Goal: Task Accomplishment & Management: Use online tool/utility

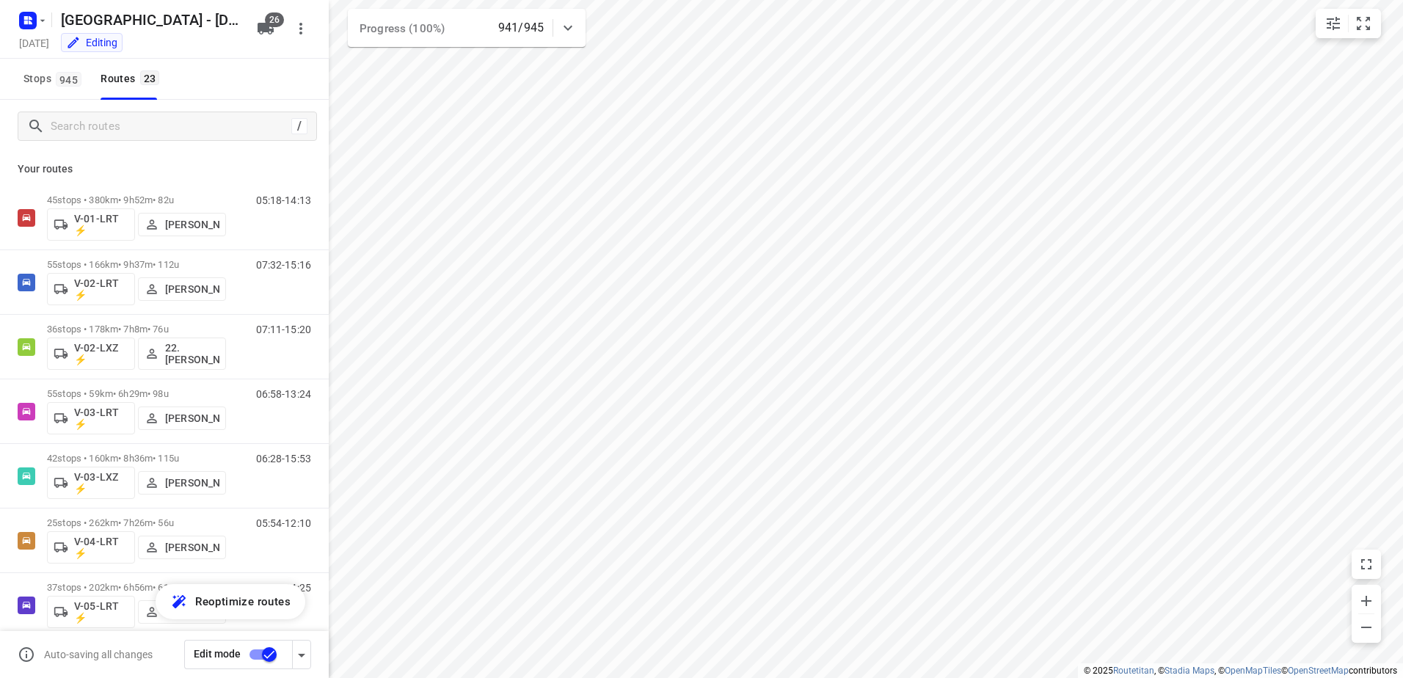
click at [570, 26] on icon at bounding box center [568, 28] width 18 height 18
click at [570, 26] on icon at bounding box center [568, 34] width 18 height 18
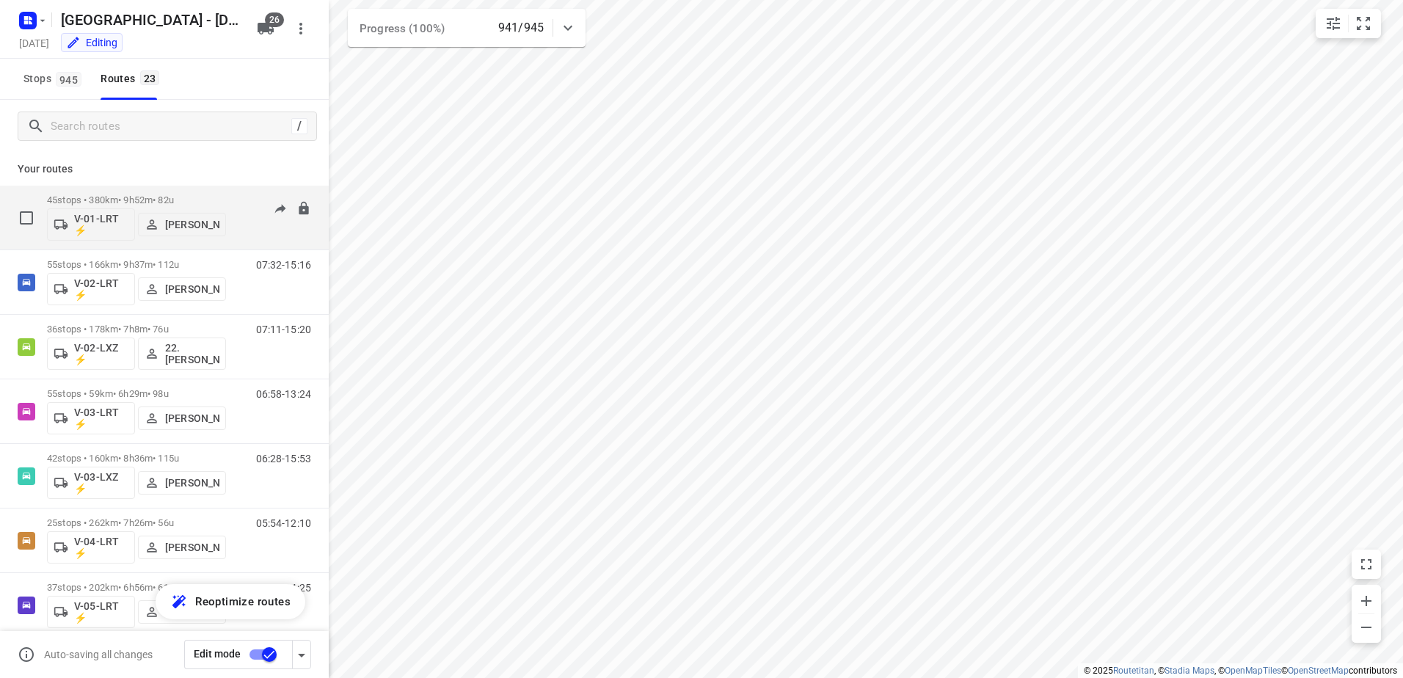
click at [135, 198] on p "45 stops • 380km • 9h52m • 82u" at bounding box center [136, 199] width 179 height 11
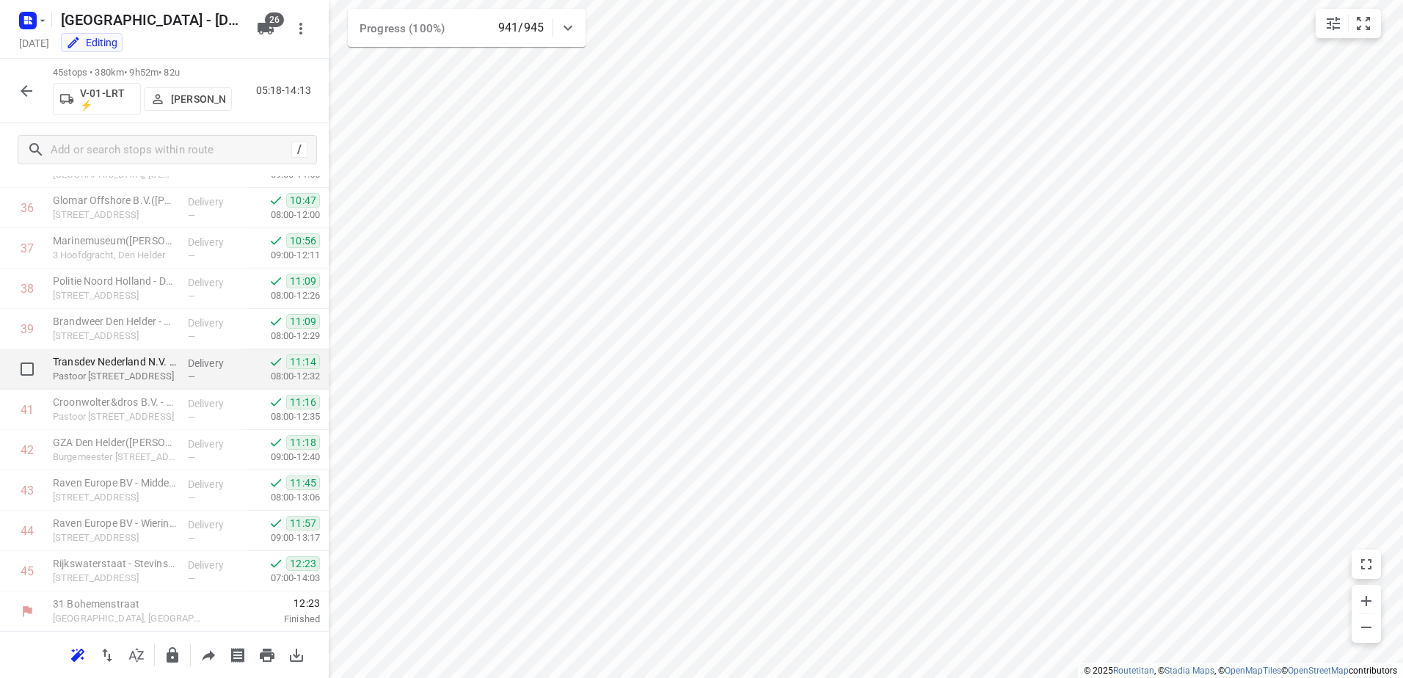
scroll to position [1475, 0]
click at [13, 86] on button "button" at bounding box center [26, 90] width 29 height 29
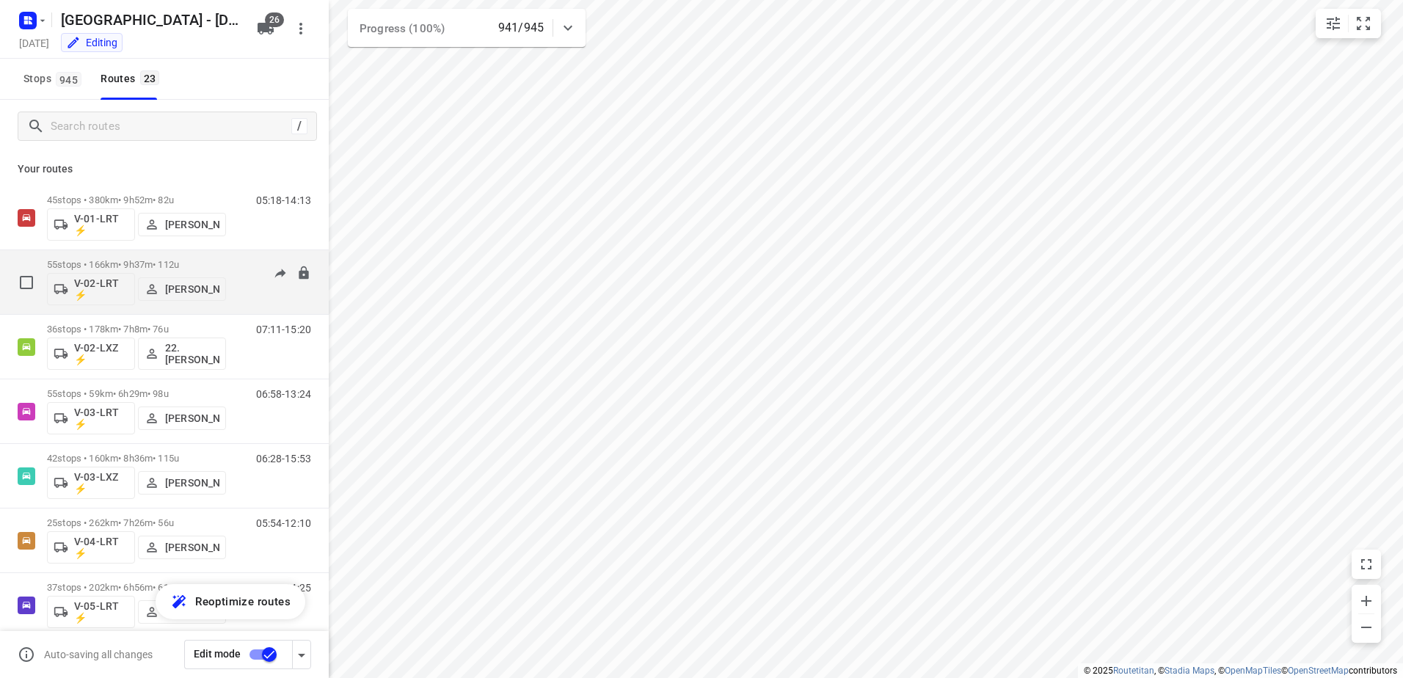
click at [95, 266] on p "55 stops • 166km • 9h37m • 112u" at bounding box center [136, 264] width 179 height 11
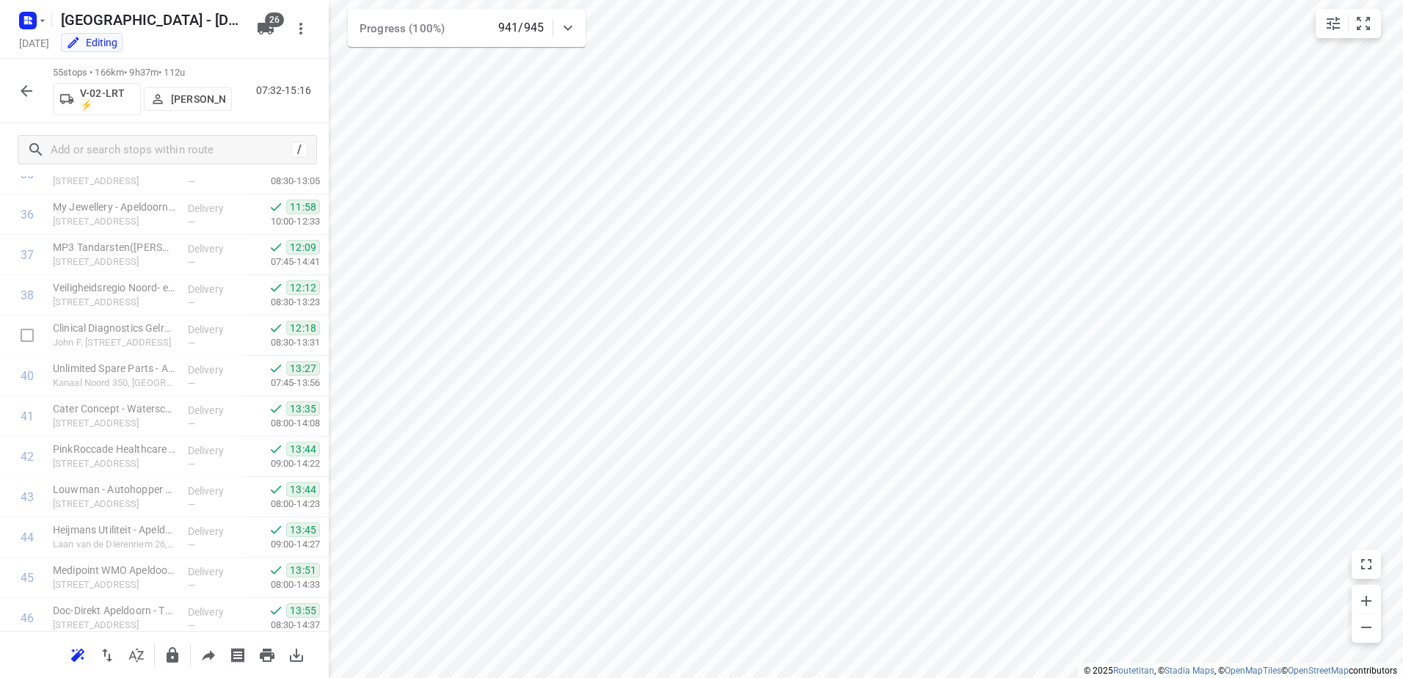
scroll to position [1834, 0]
click at [34, 101] on button "button" at bounding box center [26, 90] width 29 height 29
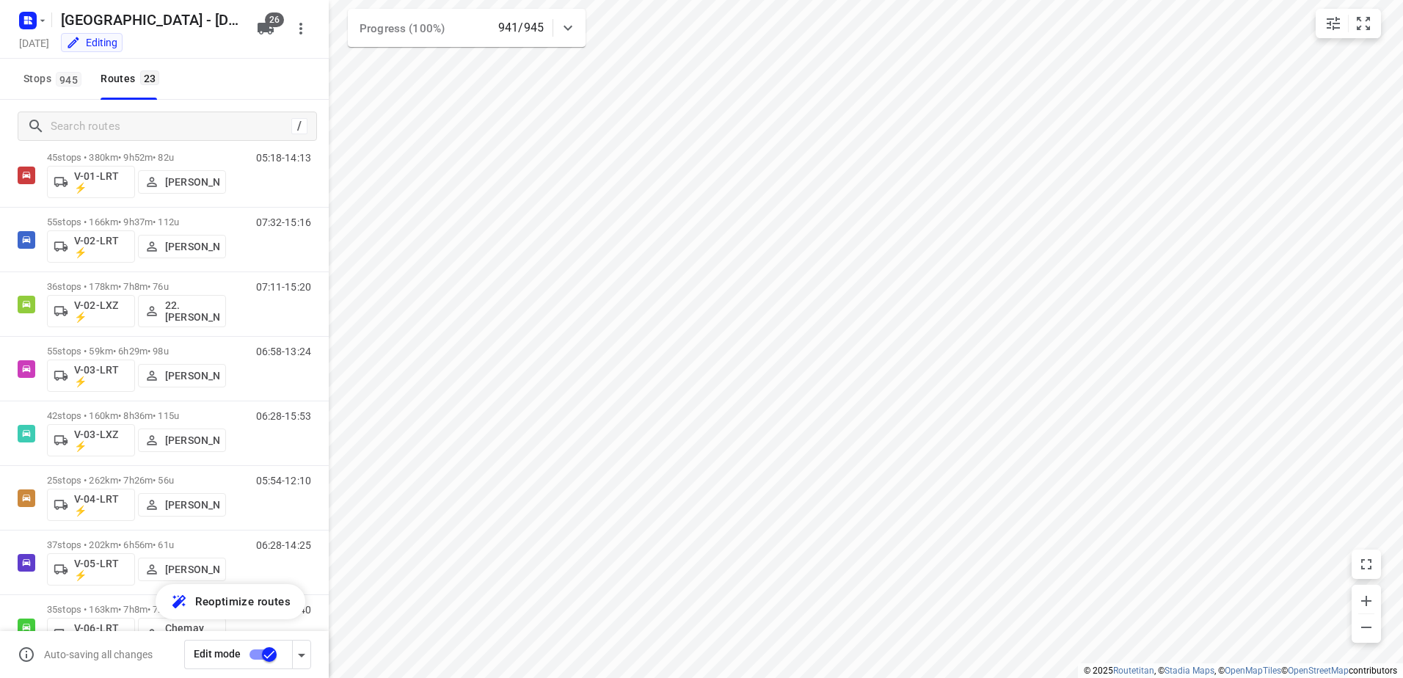
scroll to position [38, 0]
click at [566, 27] on icon at bounding box center [568, 28] width 18 height 18
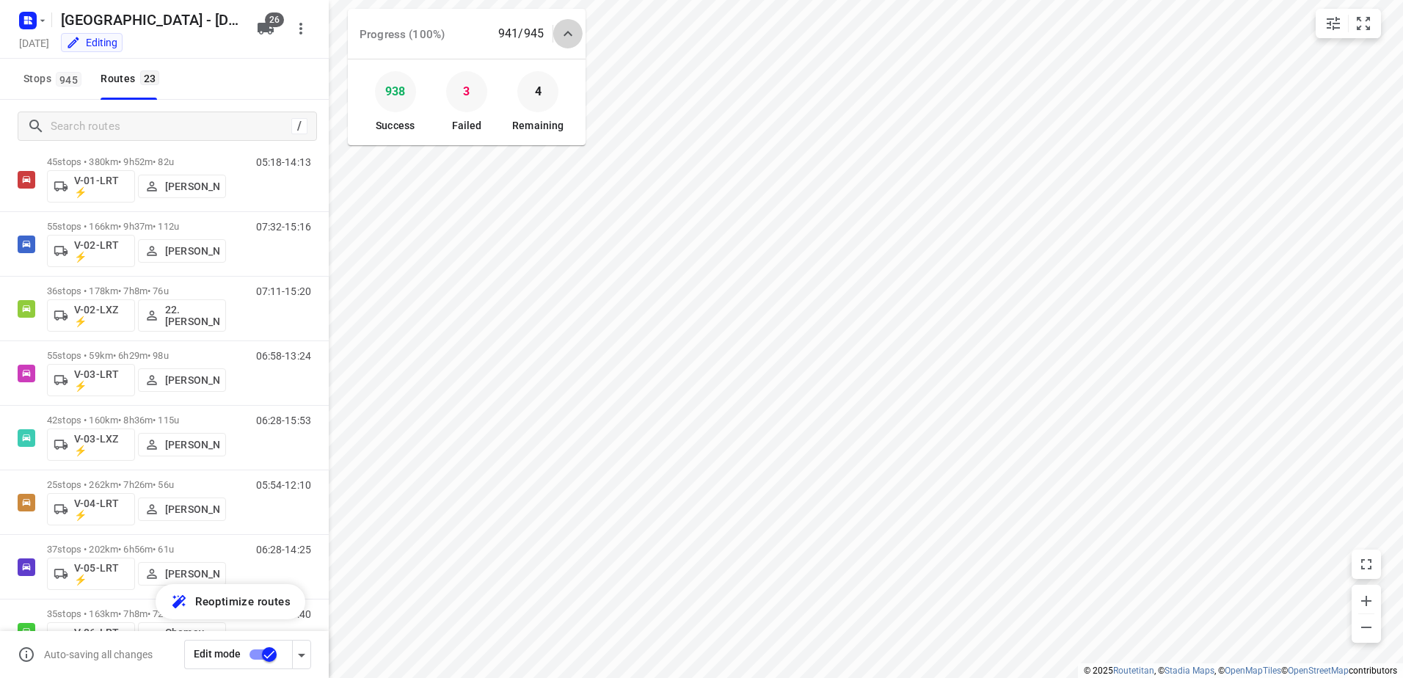
click at [566, 27] on icon at bounding box center [568, 34] width 18 height 18
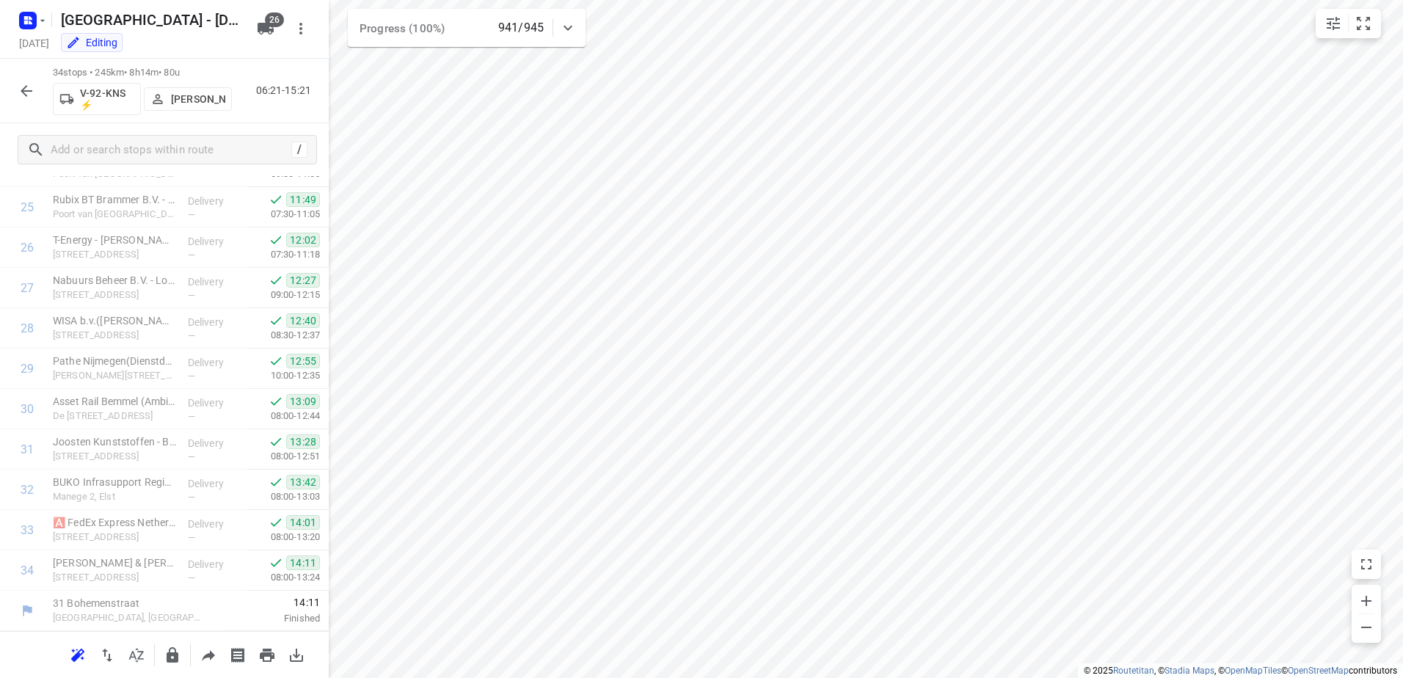
scroll to position [1031, 0]
click at [17, 93] on button "button" at bounding box center [26, 90] width 29 height 29
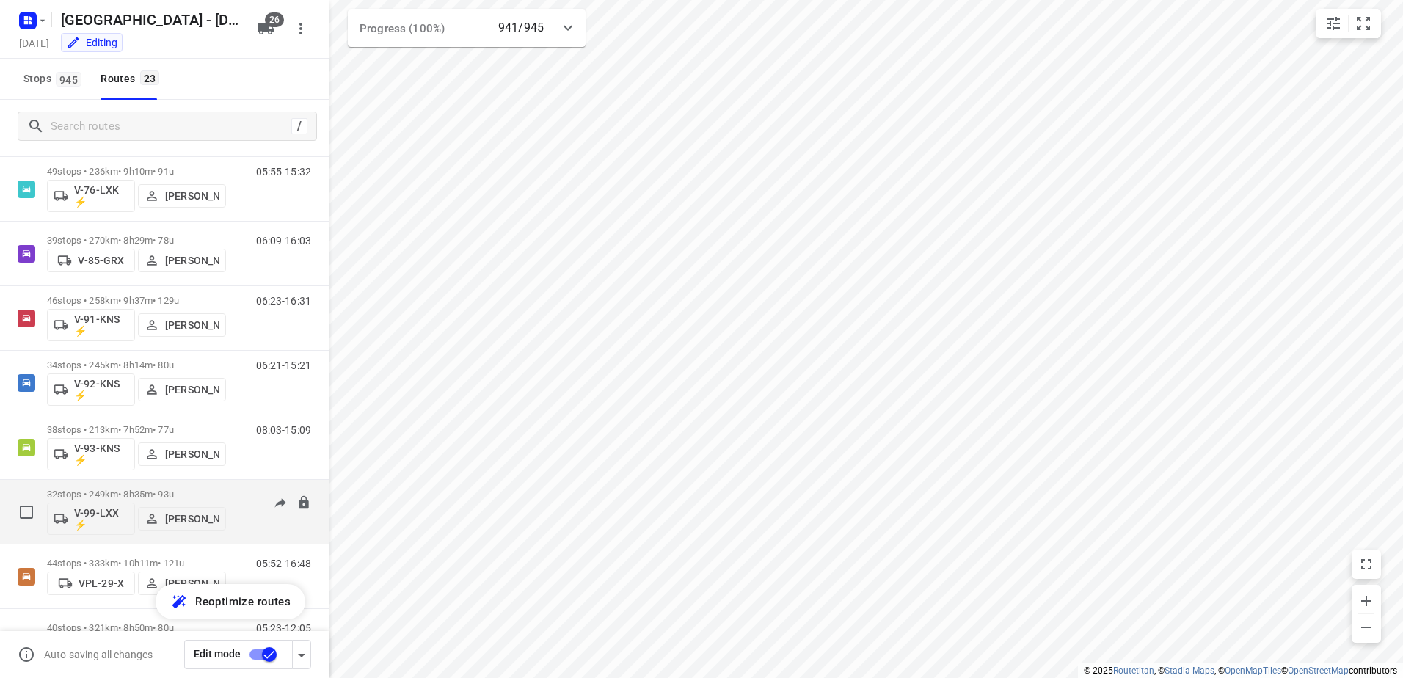
scroll to position [1054, 0]
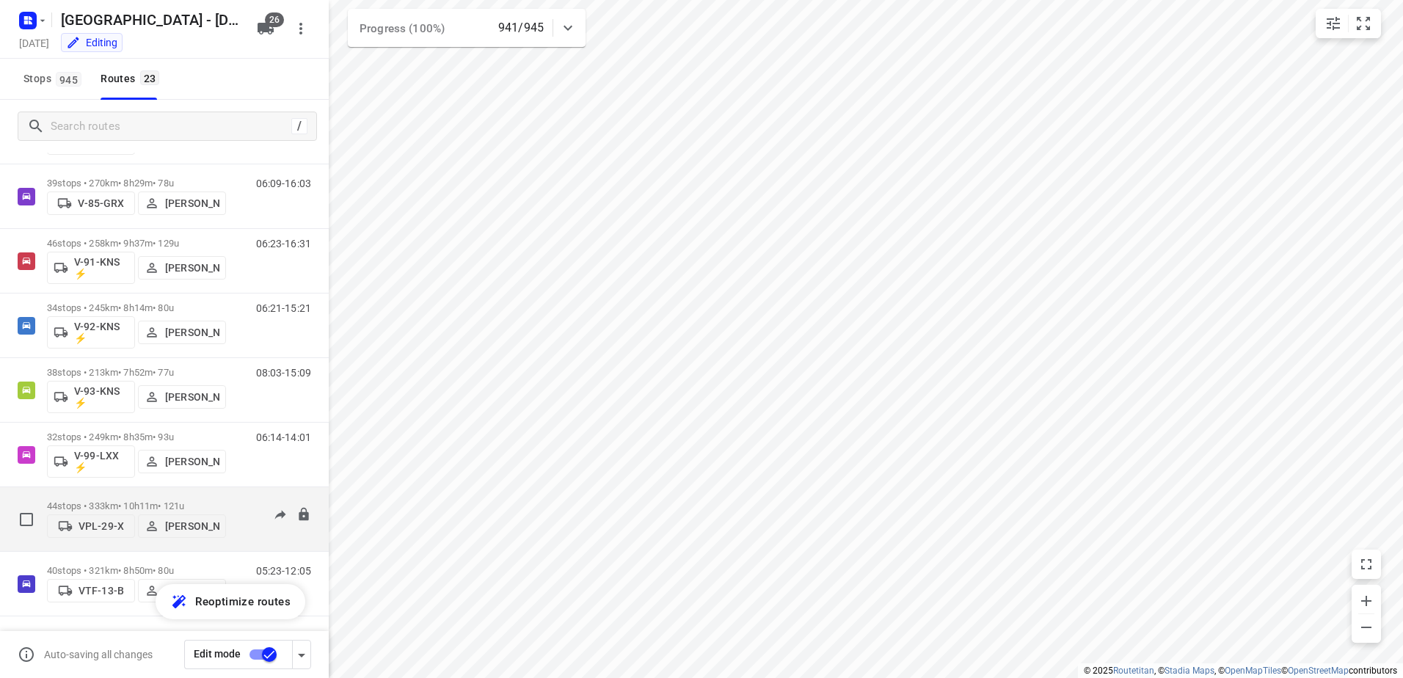
click at [181, 501] on p "44 stops • 333km • 10h11m • 121u" at bounding box center [136, 505] width 179 height 11
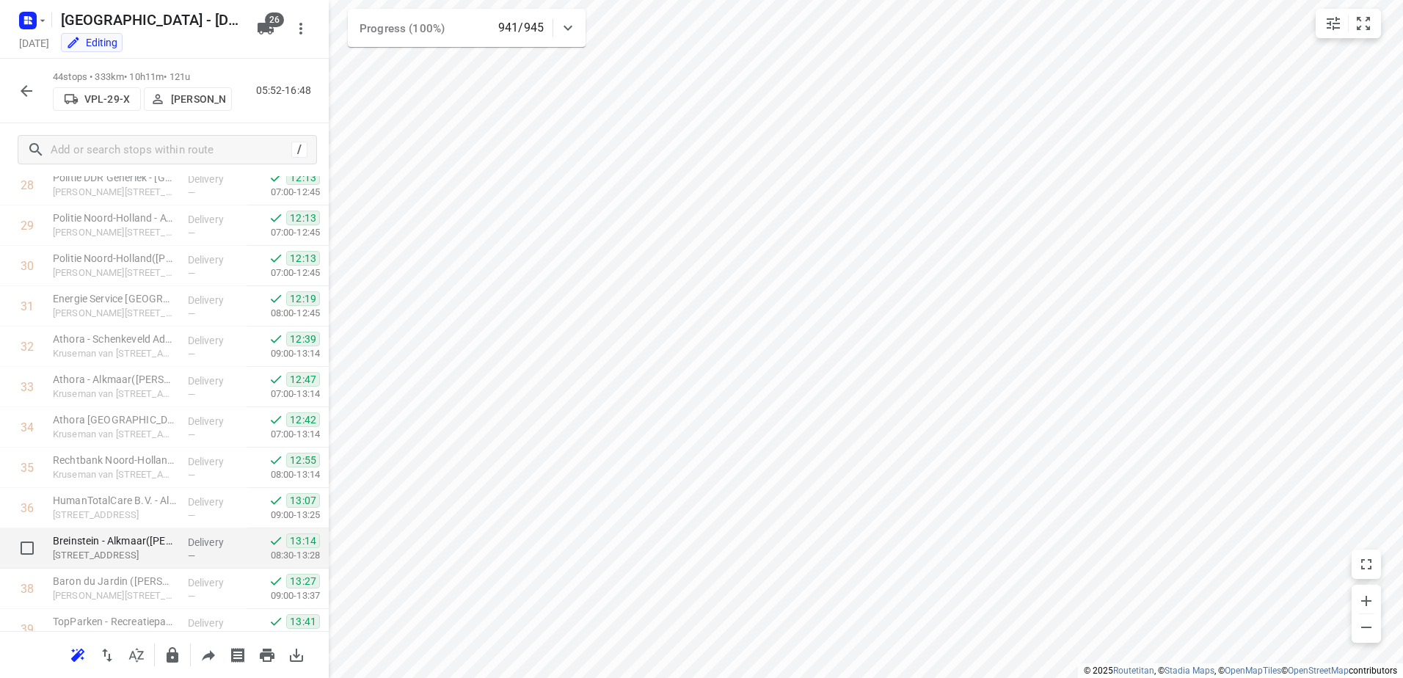
scroll to position [1435, 0]
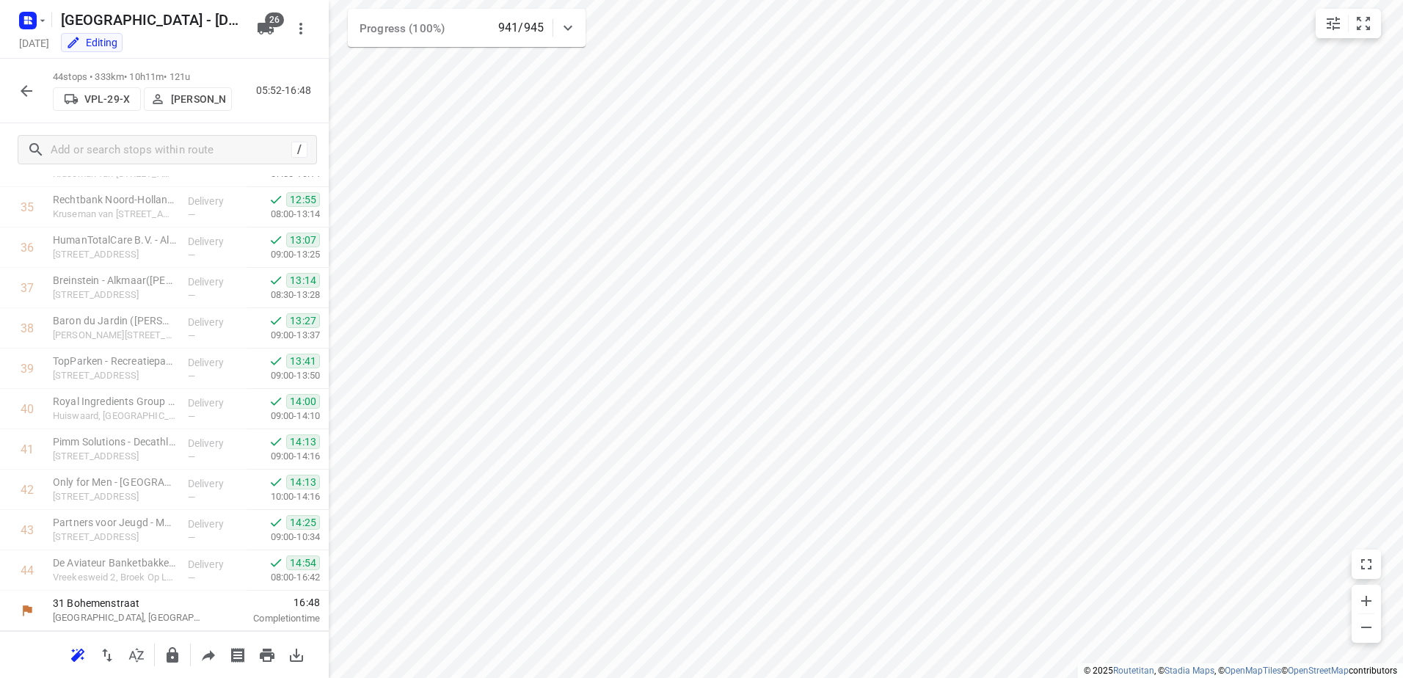
click at [20, 98] on icon "button" at bounding box center [27, 91] width 18 height 18
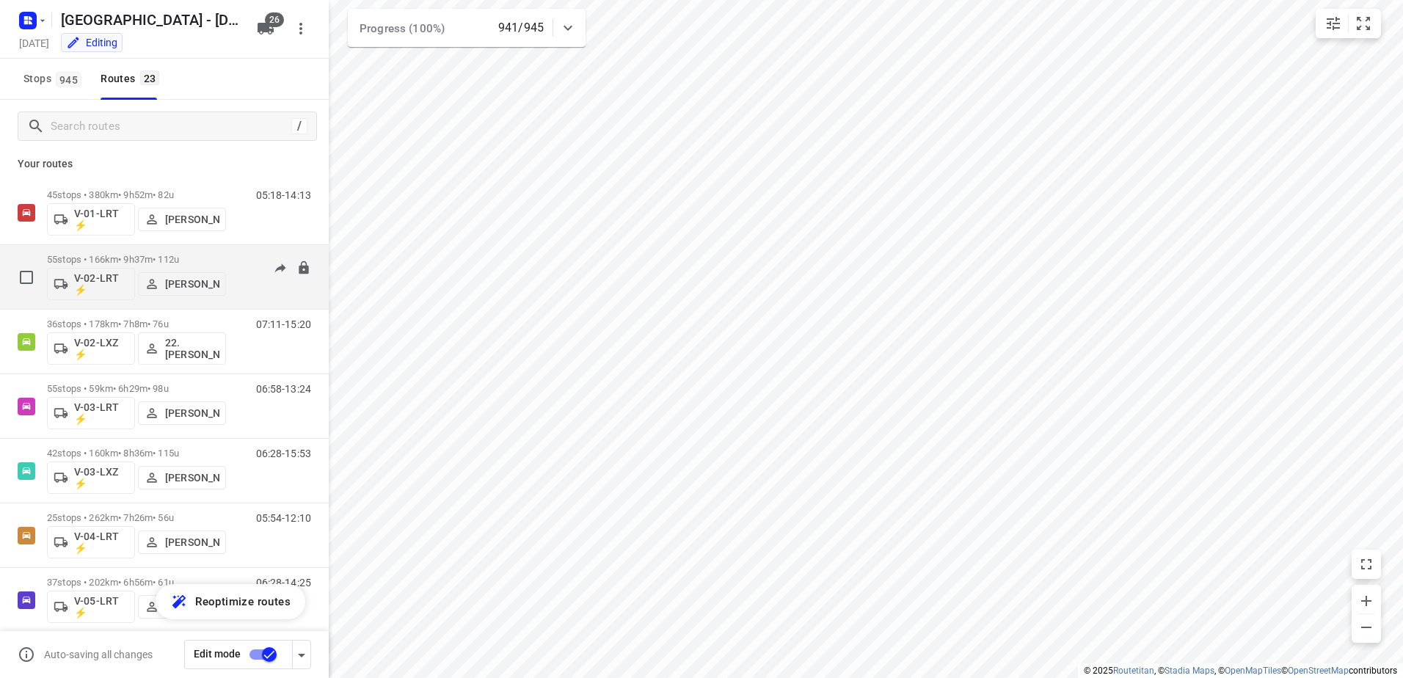
scroll to position [0, 0]
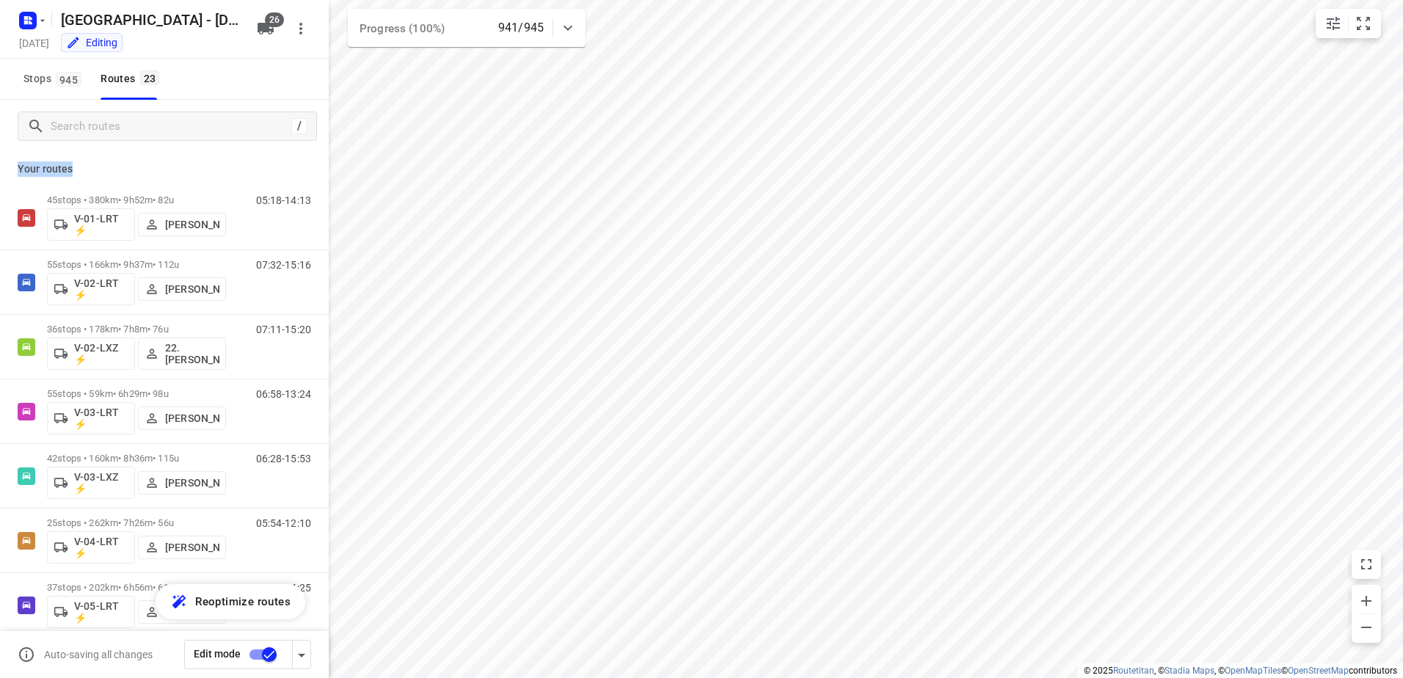
drag, startPoint x: 96, startPoint y: 171, endPoint x: 19, endPoint y: 173, distance: 77.1
click at [19, 173] on p "Your routes" at bounding box center [165, 168] width 294 height 15
drag, startPoint x: 19, startPoint y: 173, endPoint x: 152, endPoint y: 167, distance: 133.0
click at [152, 167] on p "Your routes" at bounding box center [165, 168] width 294 height 15
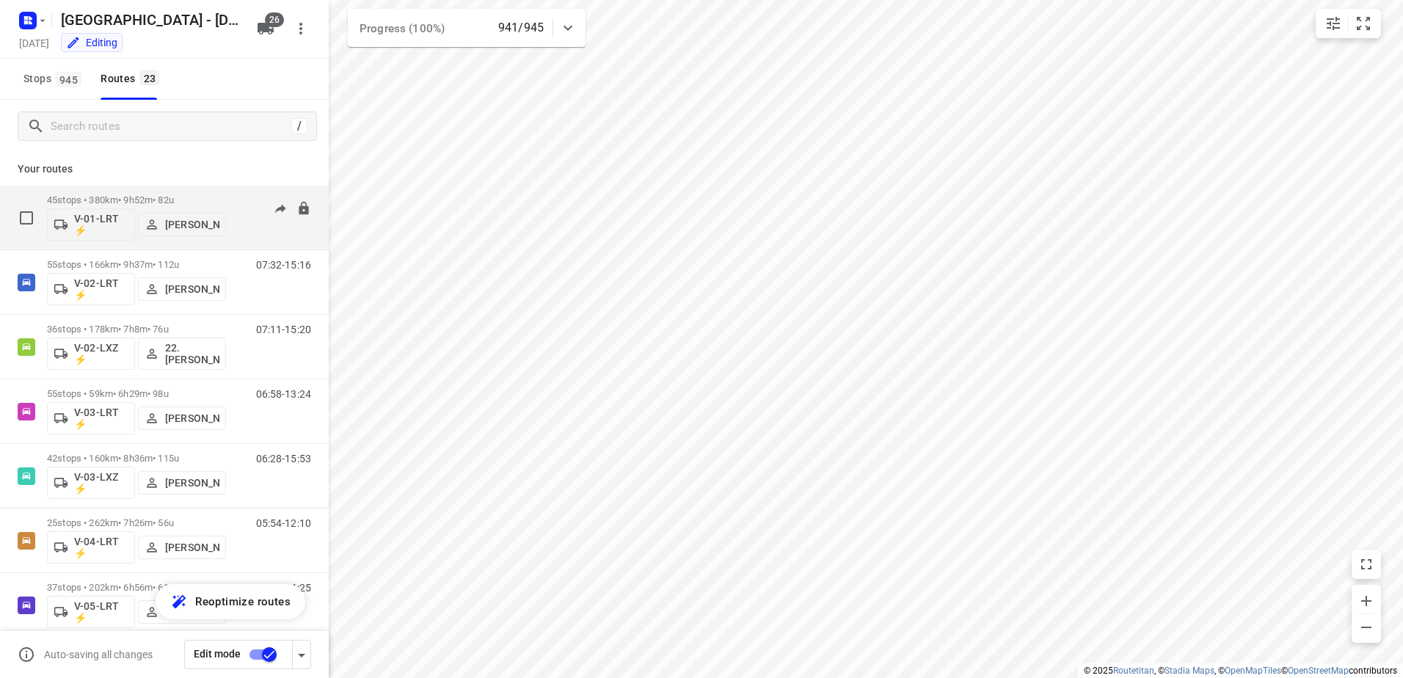
click at [158, 202] on p "45 stops • 380km • 9h52m • 82u" at bounding box center [136, 199] width 179 height 11
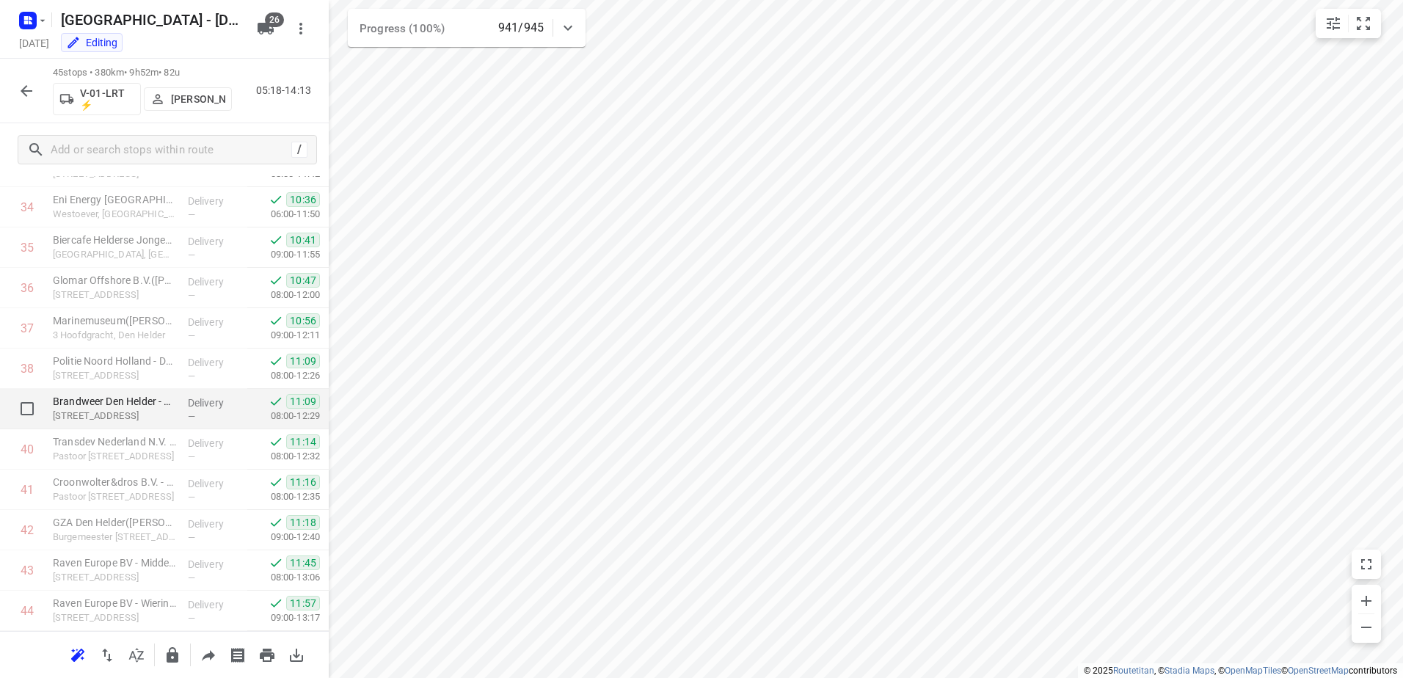
scroll to position [1475, 0]
click at [28, 90] on icon "button" at bounding box center [27, 91] width 18 height 18
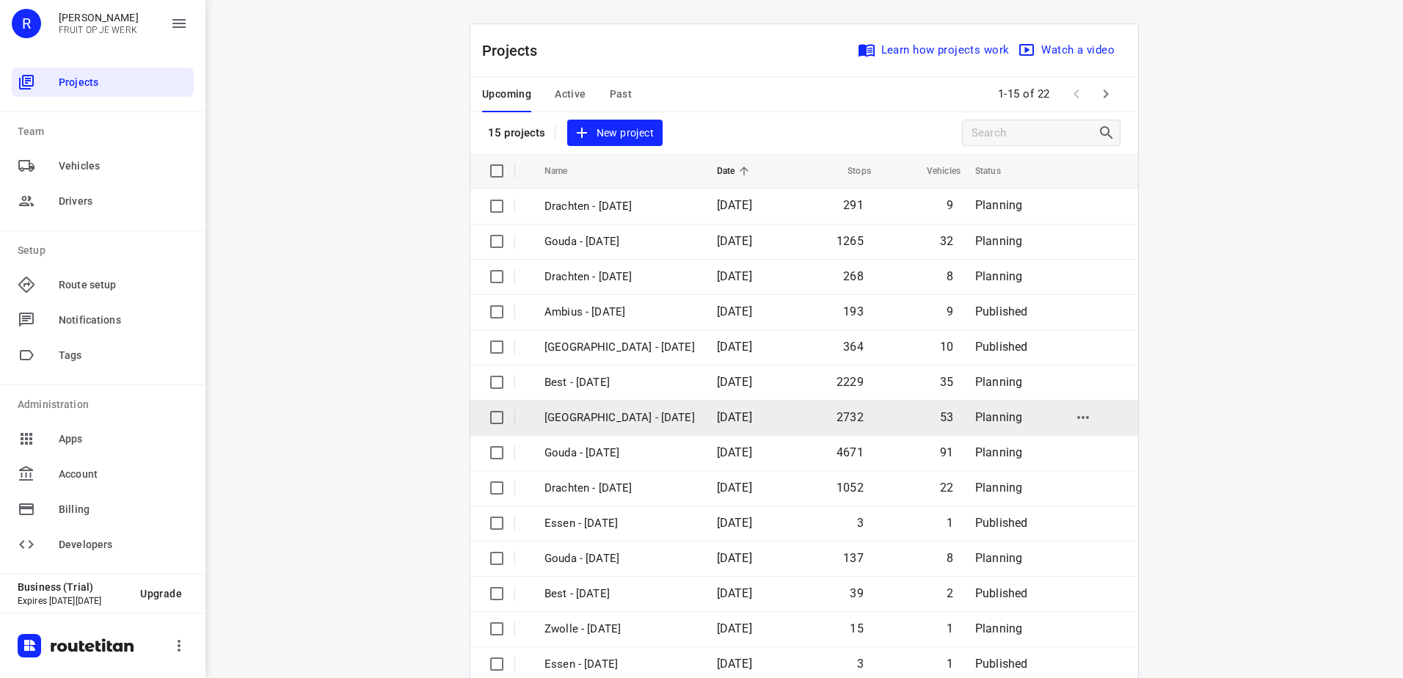
click at [593, 418] on p "[GEOGRAPHIC_DATA] - [DATE]" at bounding box center [619, 417] width 150 height 17
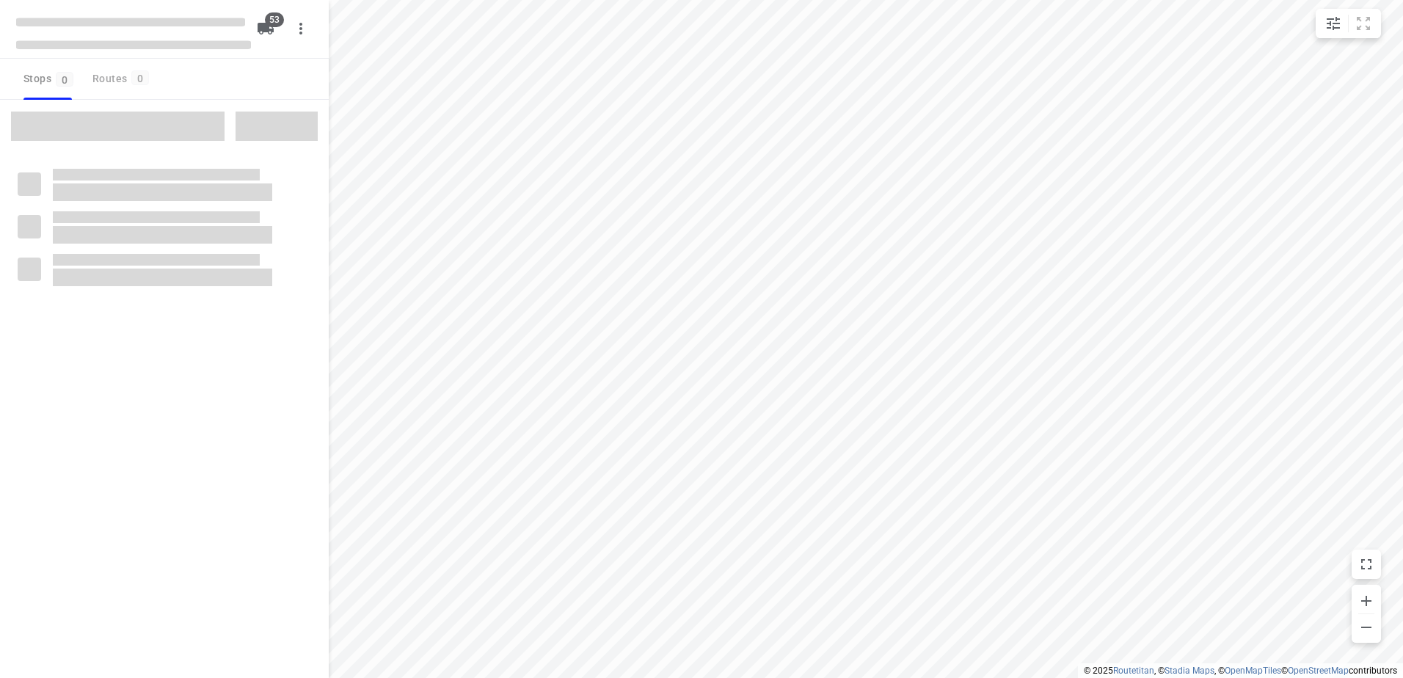
type input "distance"
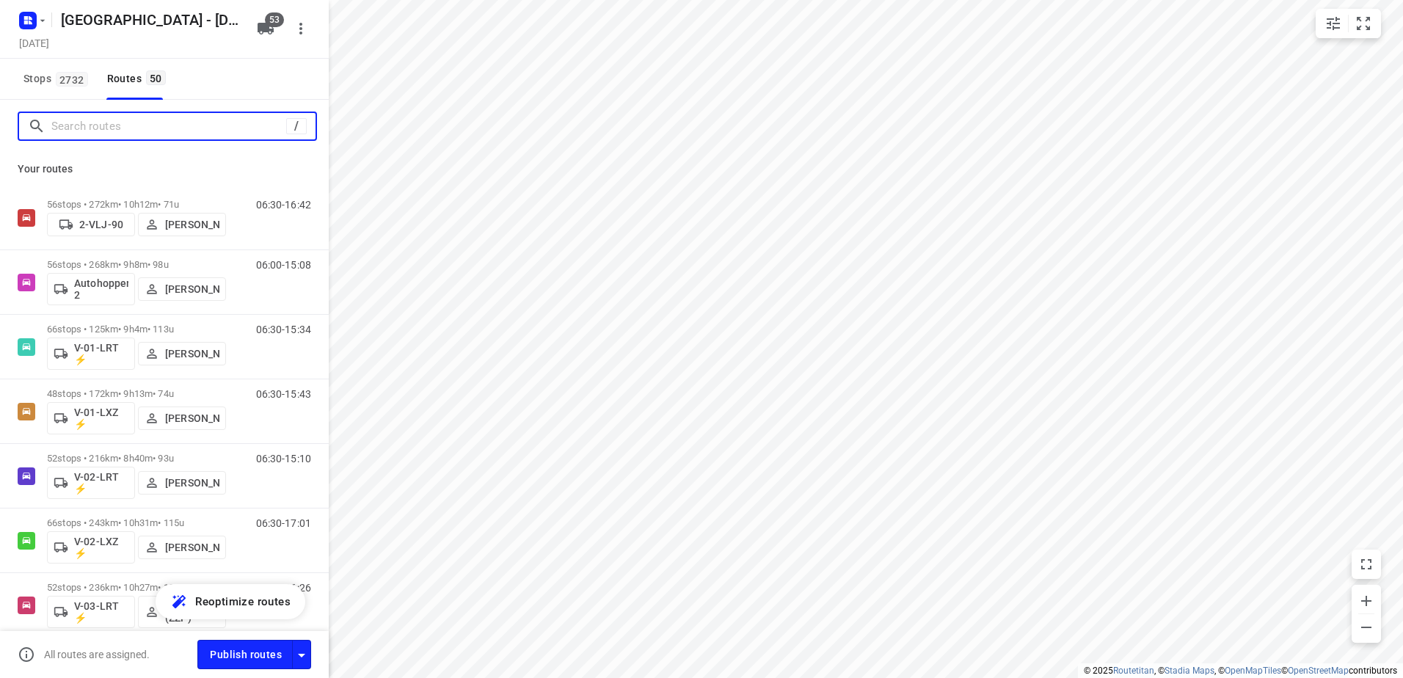
click at [92, 123] on input "Search routes" at bounding box center [168, 126] width 235 height 23
type input "s"
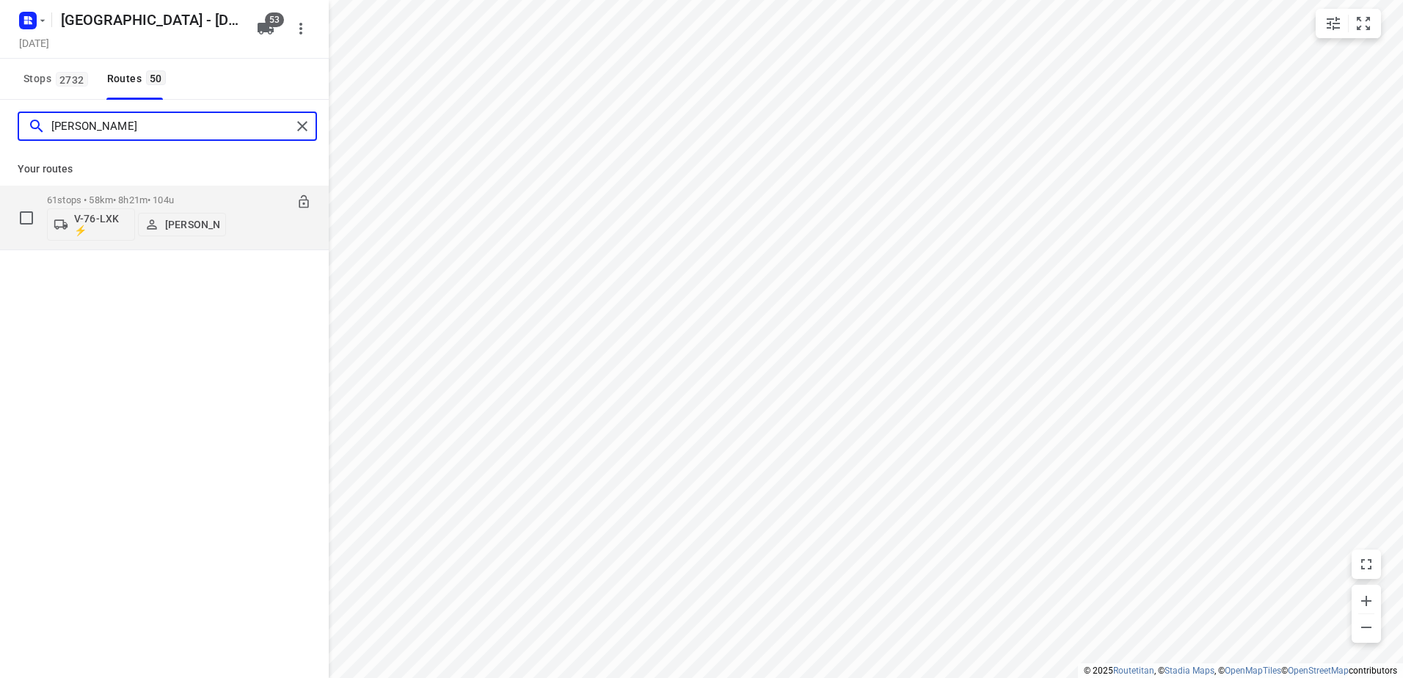
type input "[PERSON_NAME]"
click at [123, 196] on p "61 stops • 58km • 8h21m • 104u" at bounding box center [136, 199] width 179 height 11
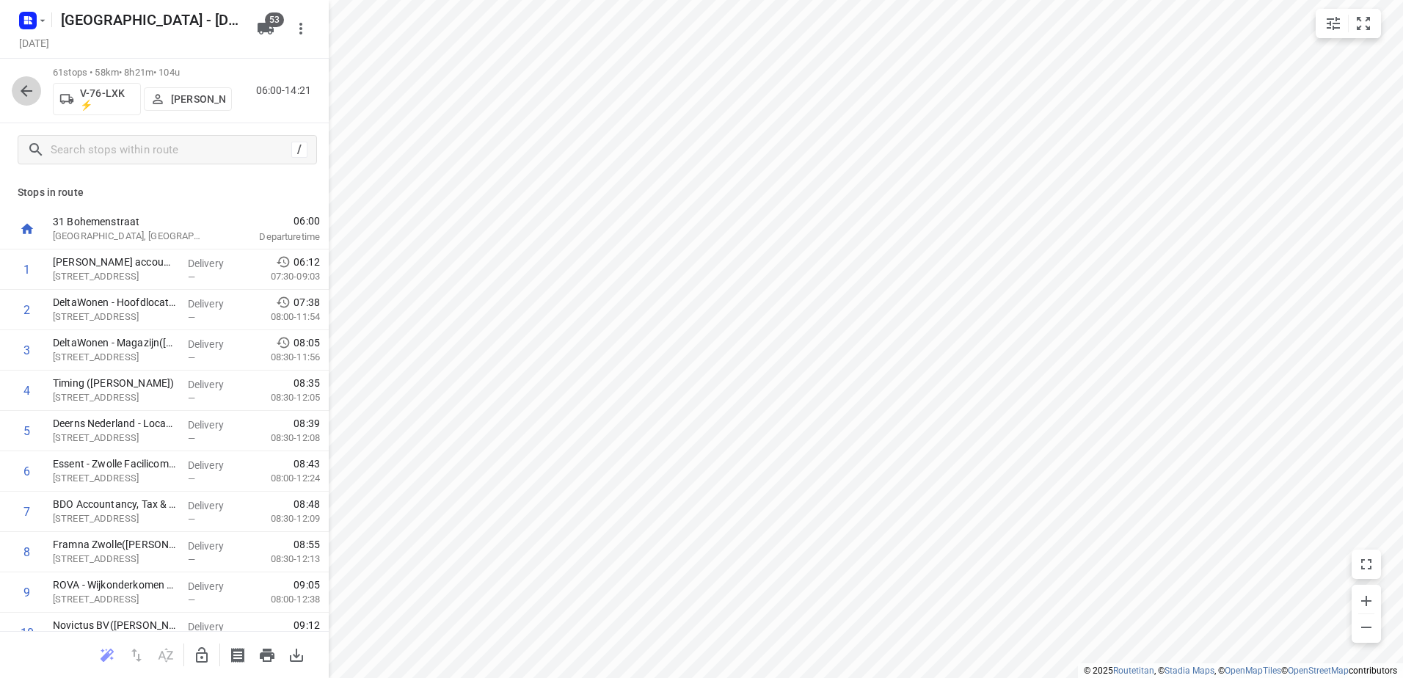
click at [32, 88] on icon "button" at bounding box center [27, 91] width 18 height 18
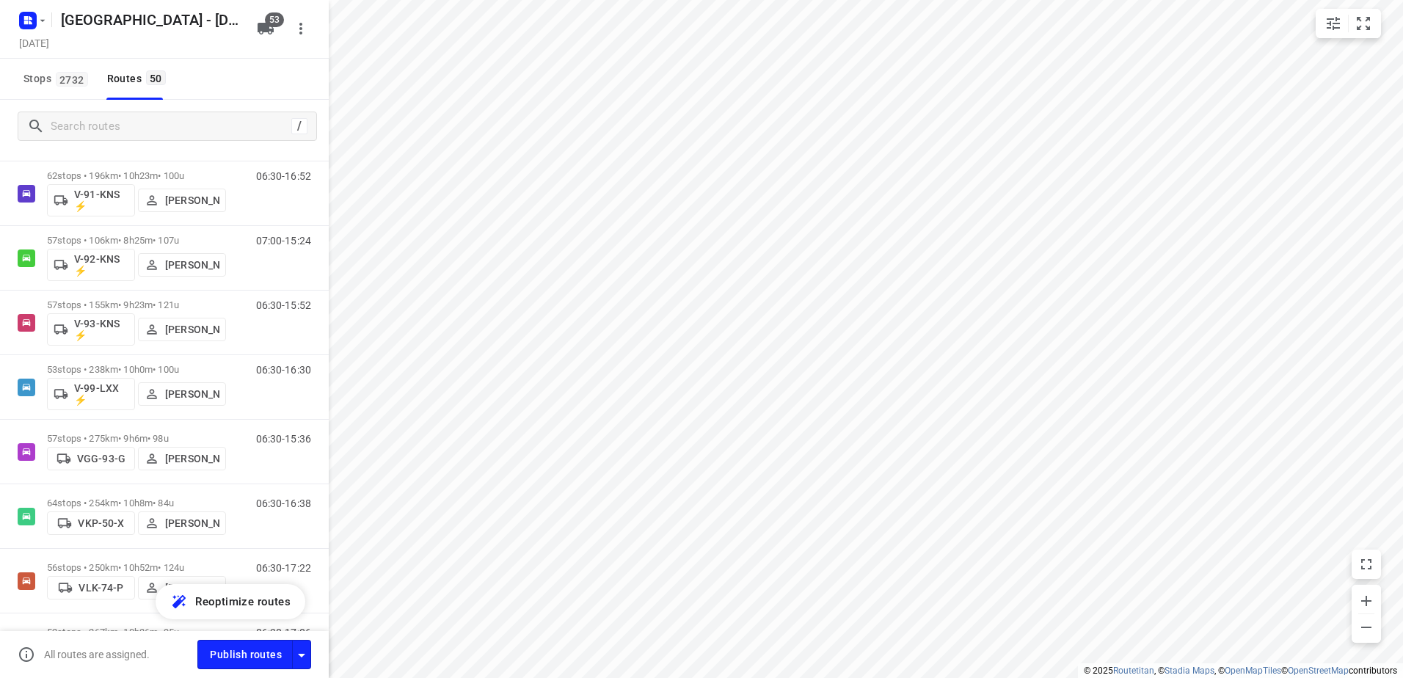
scroll to position [2035, 0]
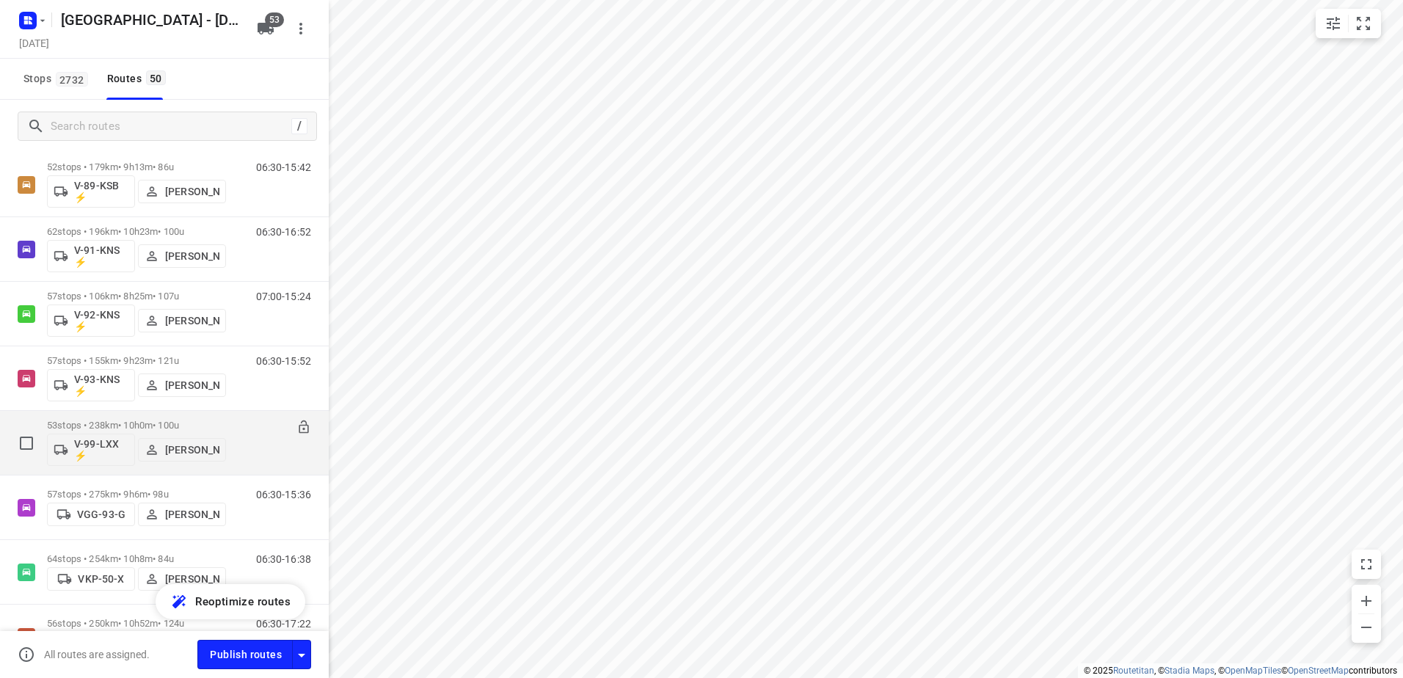
click at [135, 418] on div "53 stops • 238km • 10h0m • 100u V-99-LXX ⚡ [PERSON_NAME]" at bounding box center [136, 442] width 179 height 61
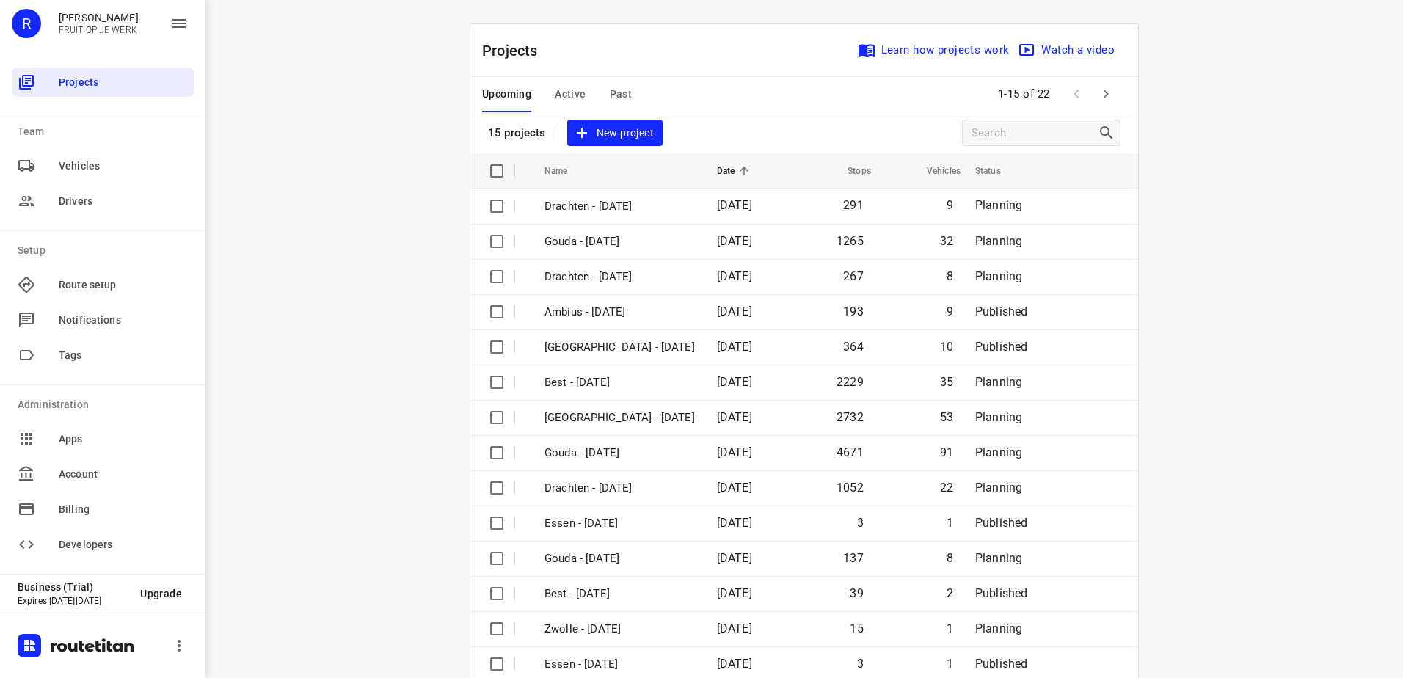
click at [573, 98] on span "Active" at bounding box center [570, 94] width 31 height 18
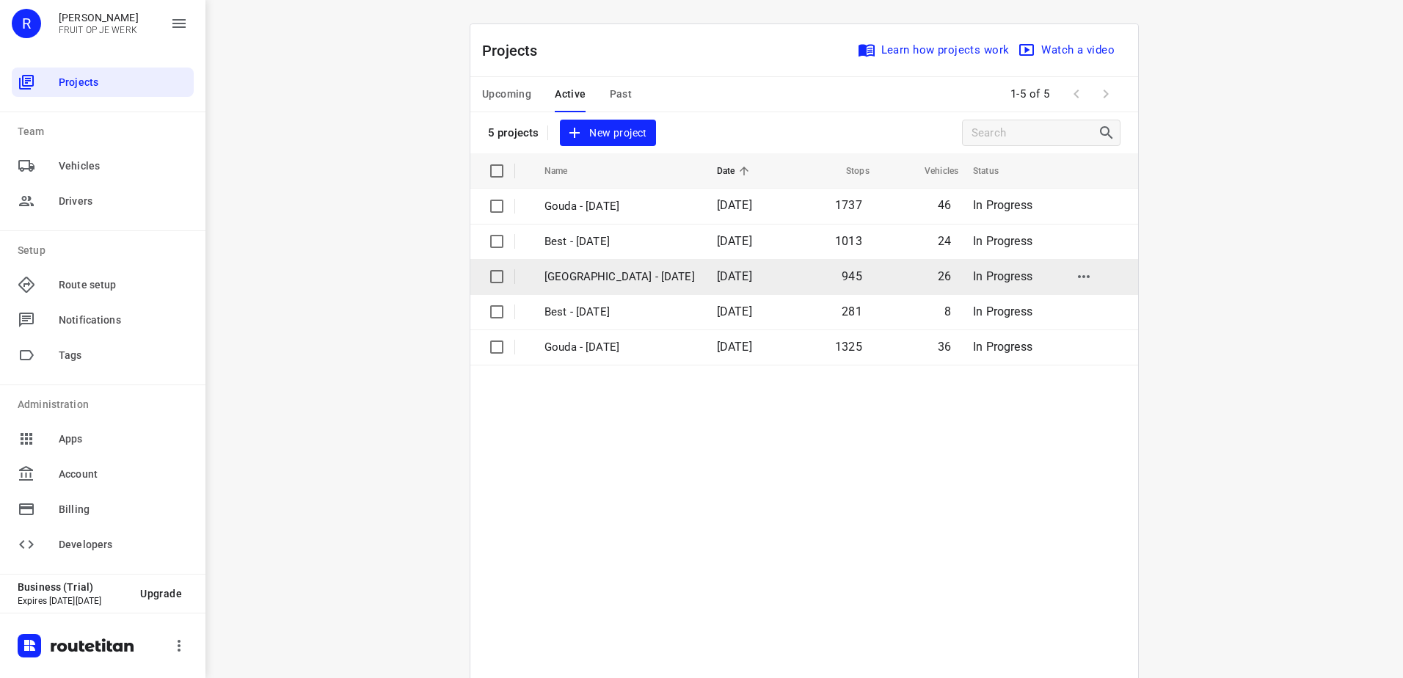
click at [620, 266] on td "[GEOGRAPHIC_DATA] - [DATE]" at bounding box center [617, 276] width 175 height 35
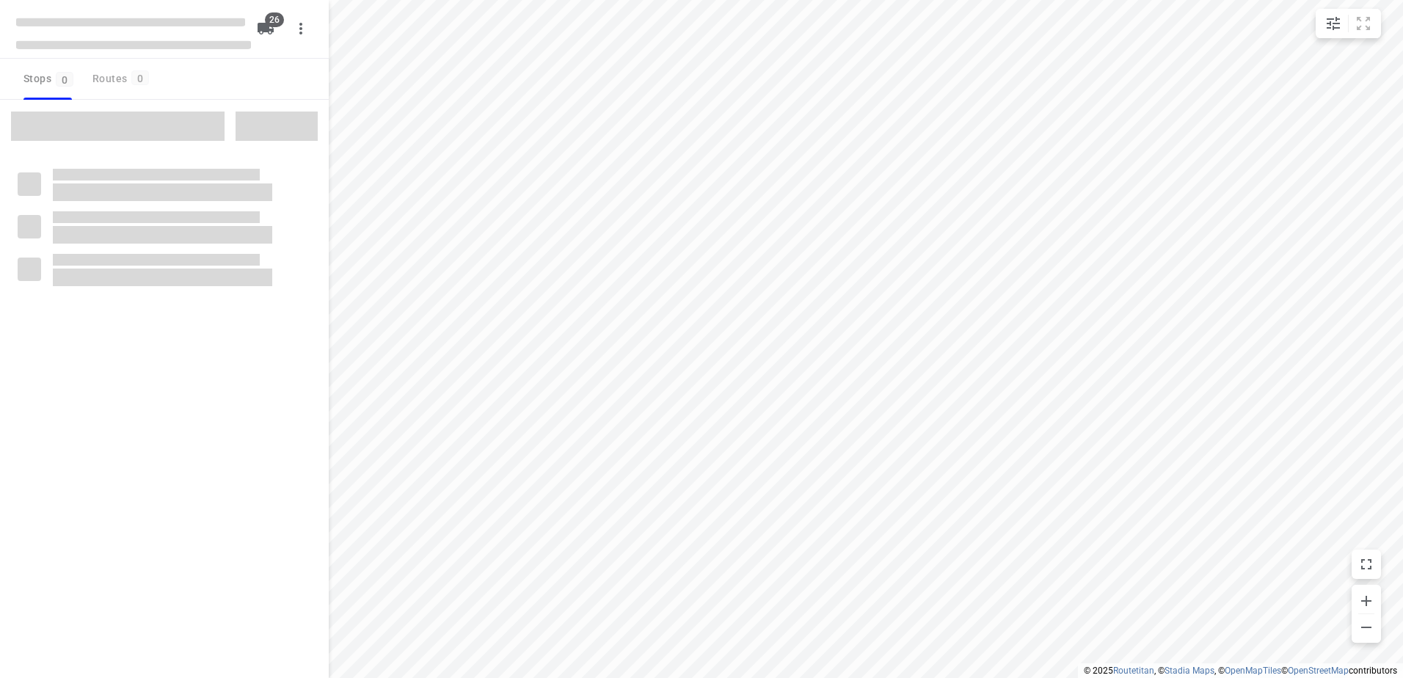
type input "distance"
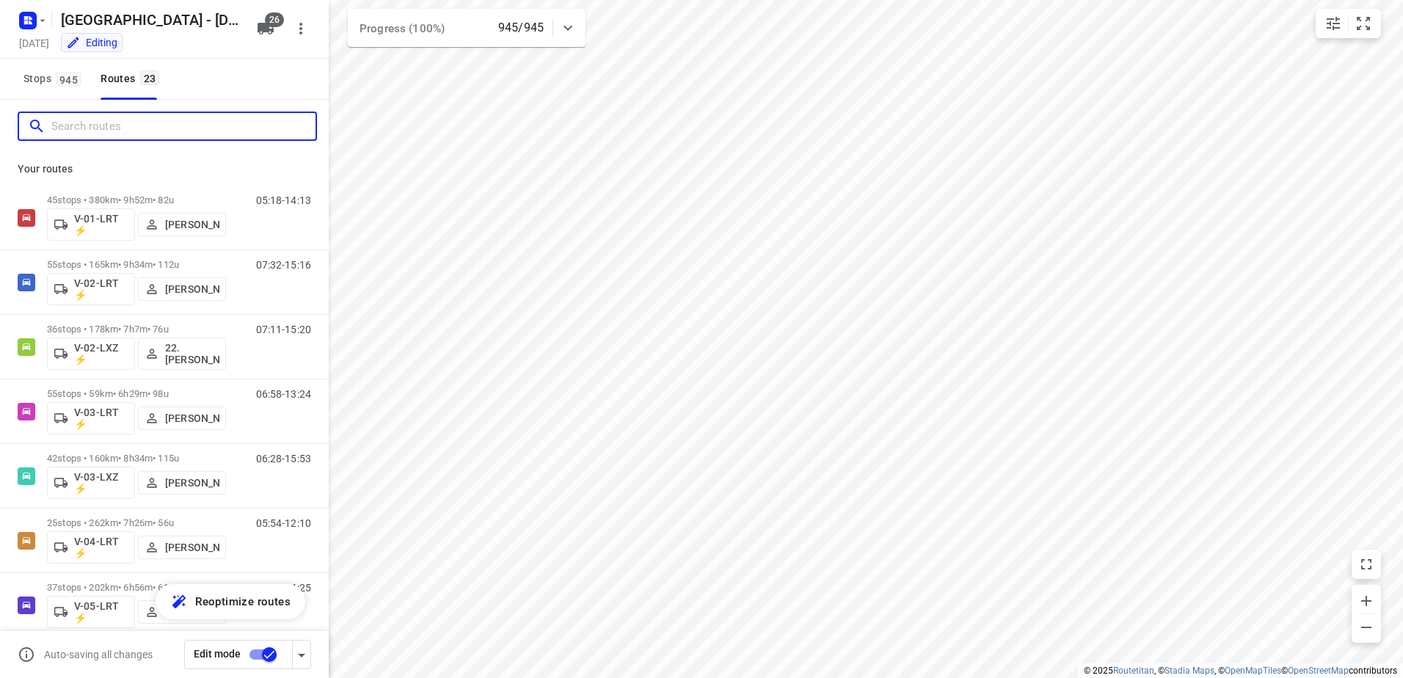
click at [143, 119] on input "Search routes" at bounding box center [183, 126] width 264 height 23
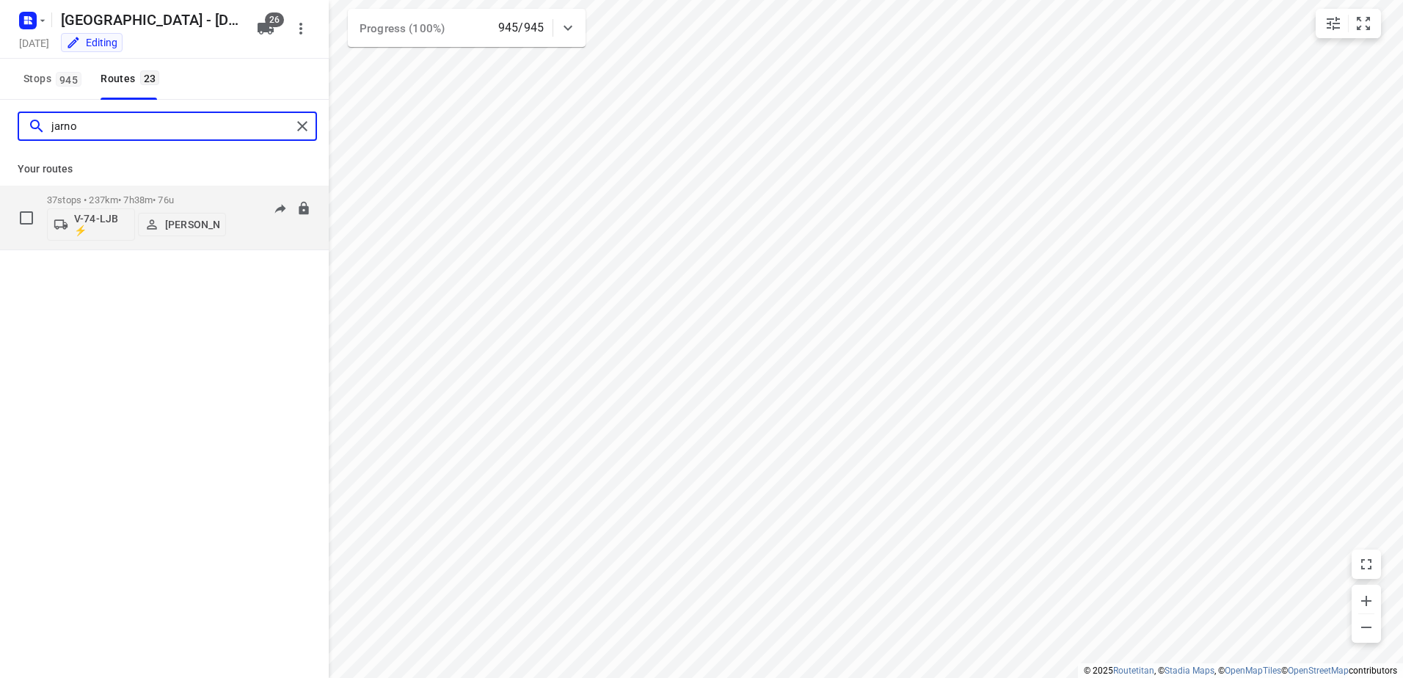
type input "jarno"
click at [125, 186] on div "37 stops • 237km • 7h38m • 76u V-74-LJB ⚡ [PERSON_NAME] 05:50-12:36" at bounding box center [164, 218] width 329 height 65
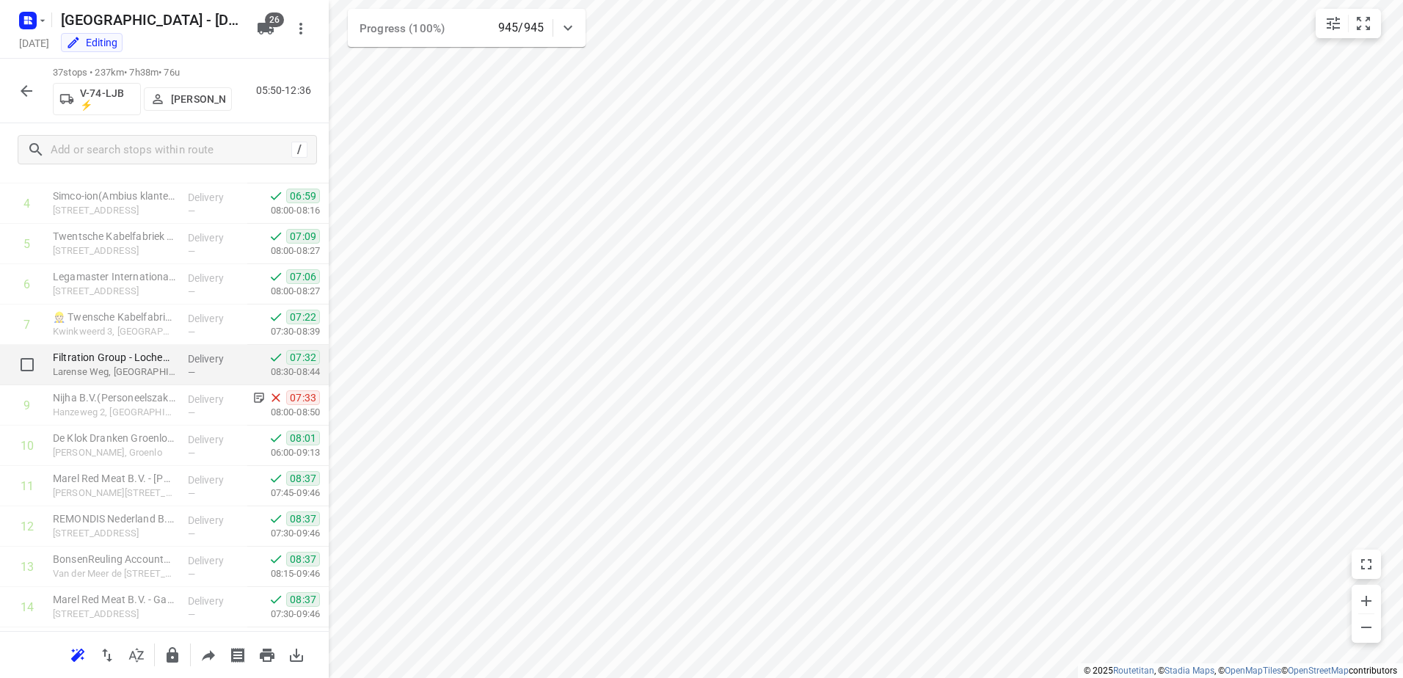
scroll to position [220, 0]
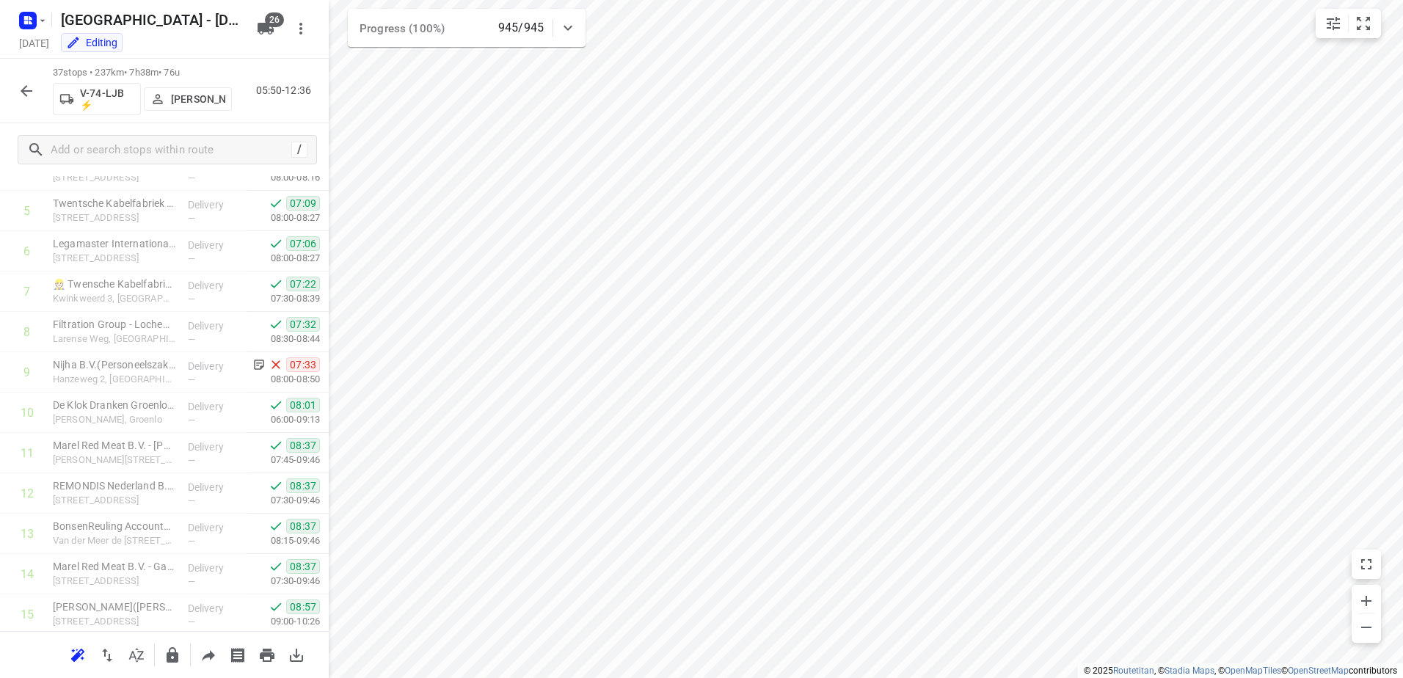
click at [23, 89] on icon "button" at bounding box center [27, 91] width 12 height 12
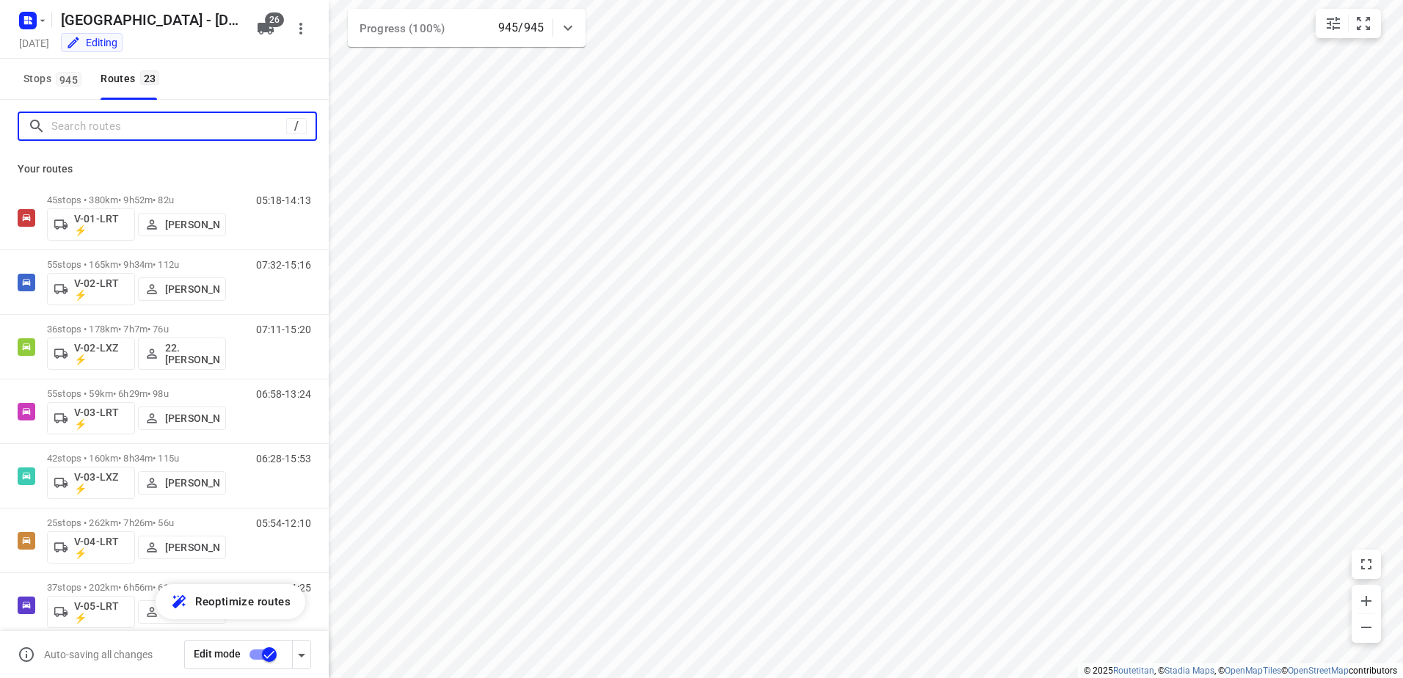
click at [145, 134] on input "Search routes" at bounding box center [168, 126] width 235 height 23
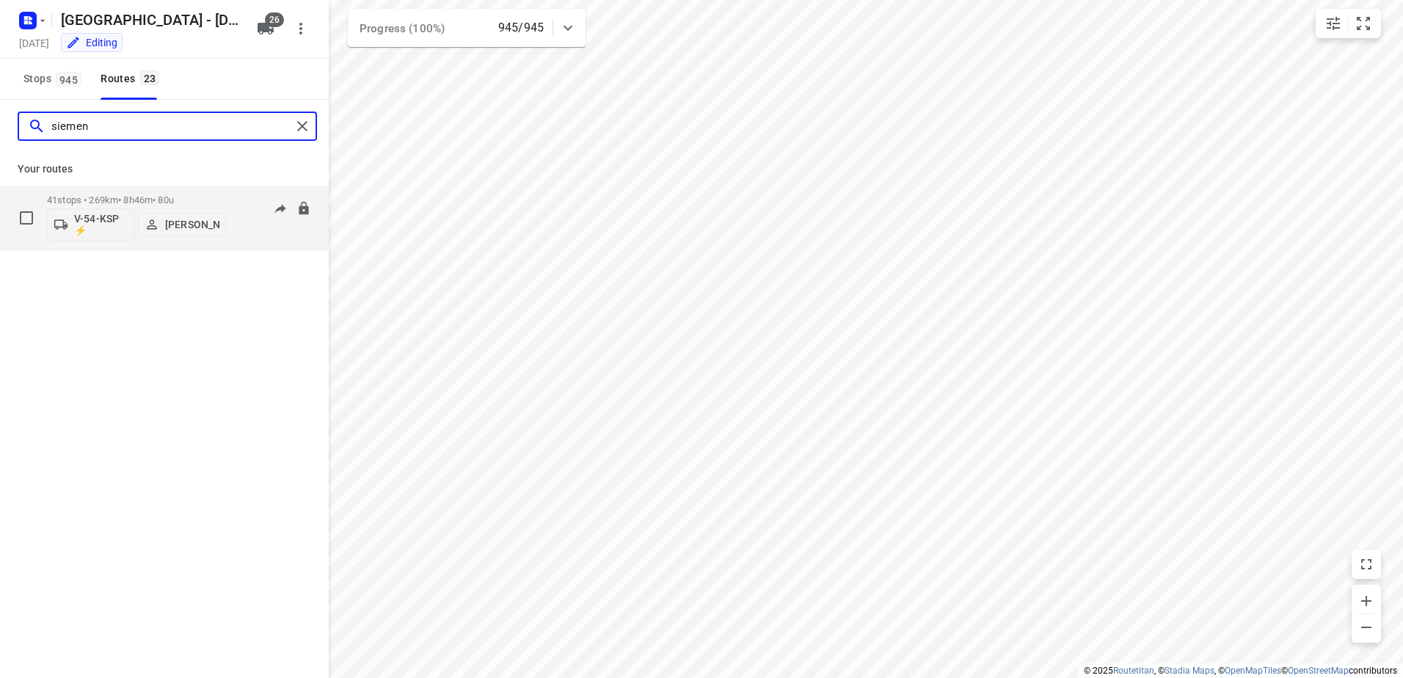
type input "siemen"
click at [141, 189] on div "41 stops • 269km • 8h46m • 80u V-54-KSP ⚡ [PERSON_NAME]" at bounding box center [136, 217] width 179 height 61
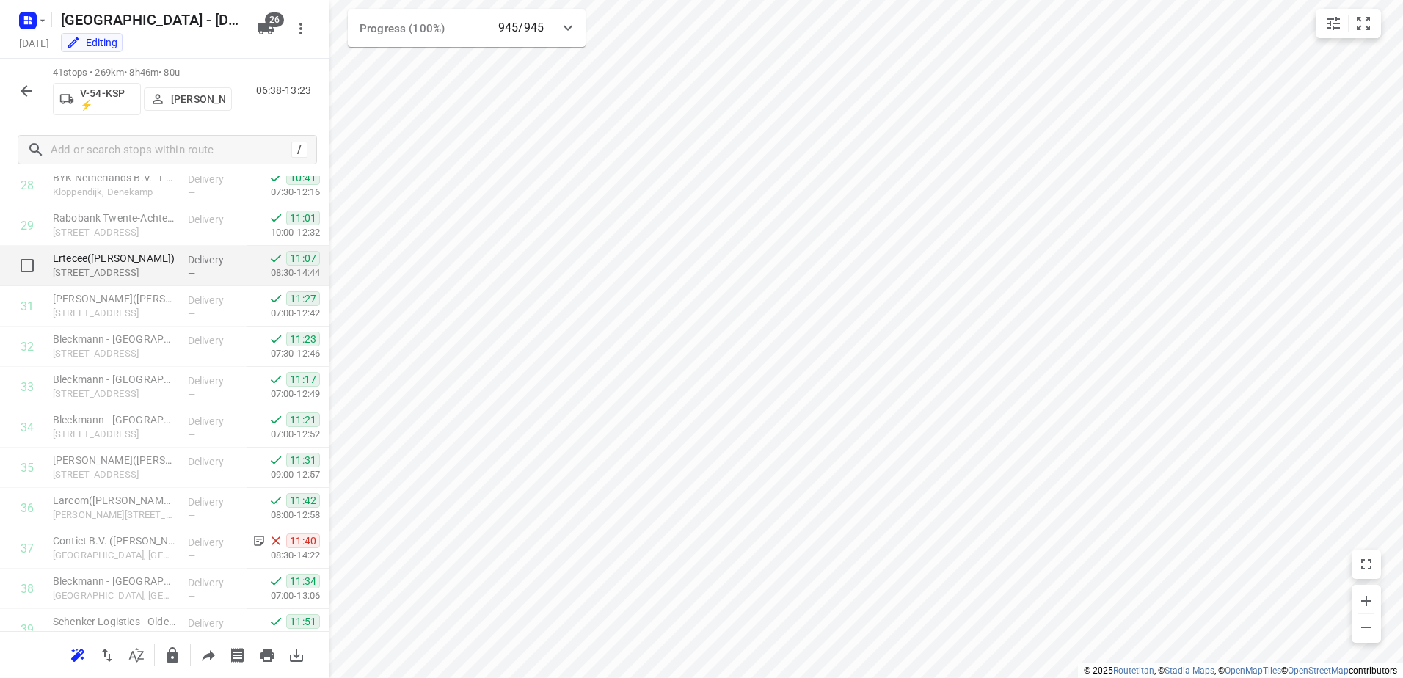
scroll to position [1313, 0]
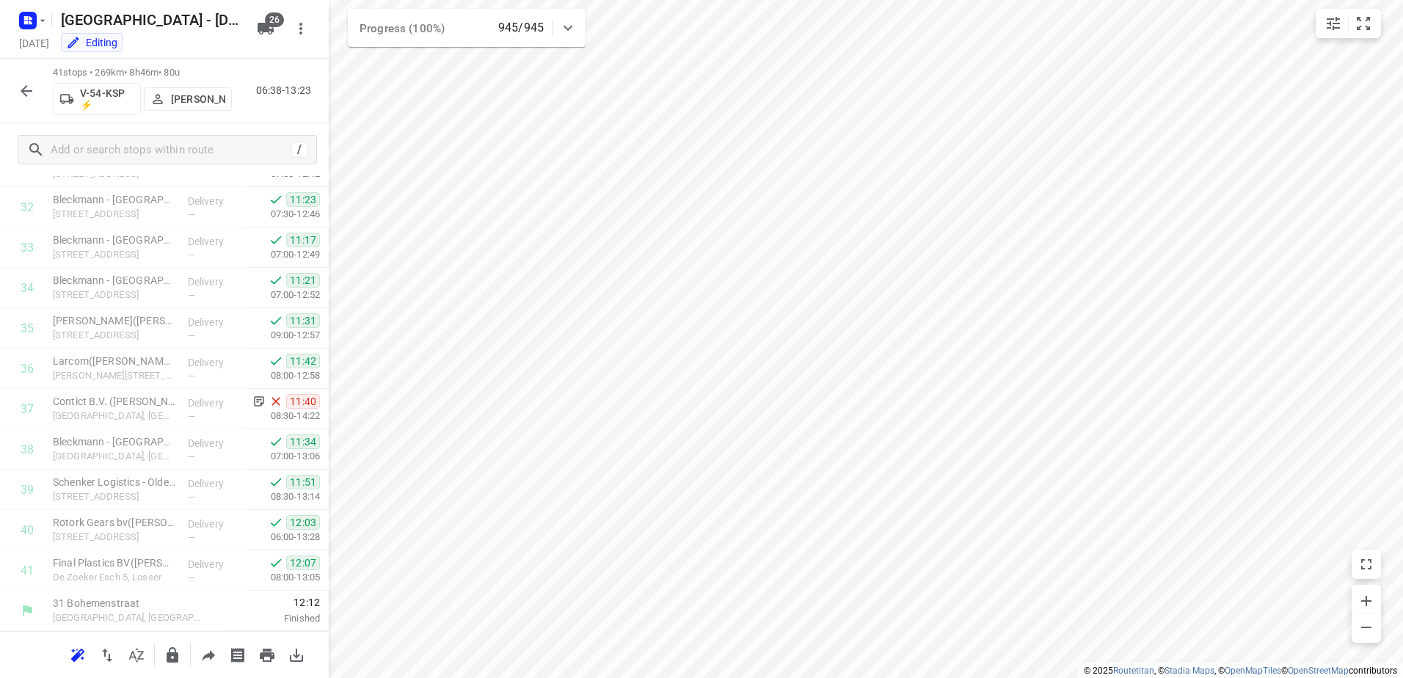
click at [15, 87] on button "button" at bounding box center [26, 90] width 29 height 29
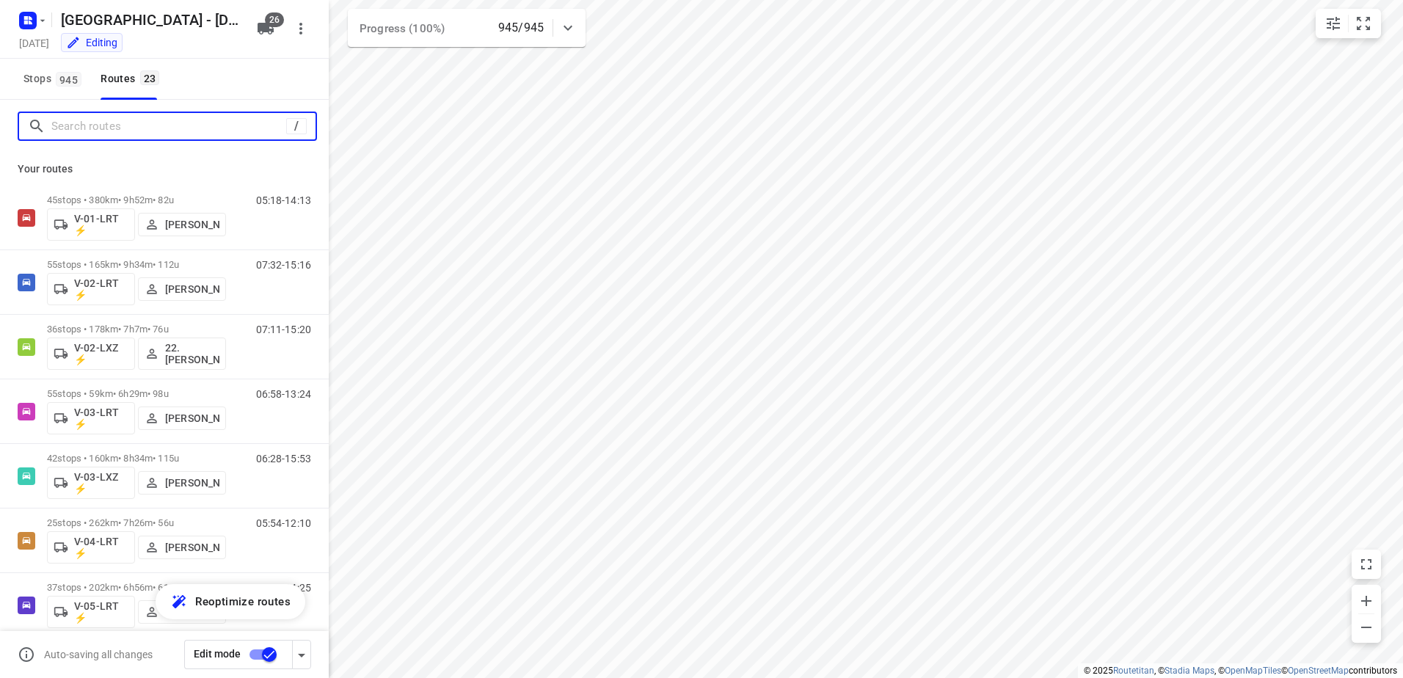
click at [101, 131] on input "Search routes" at bounding box center [168, 126] width 235 height 23
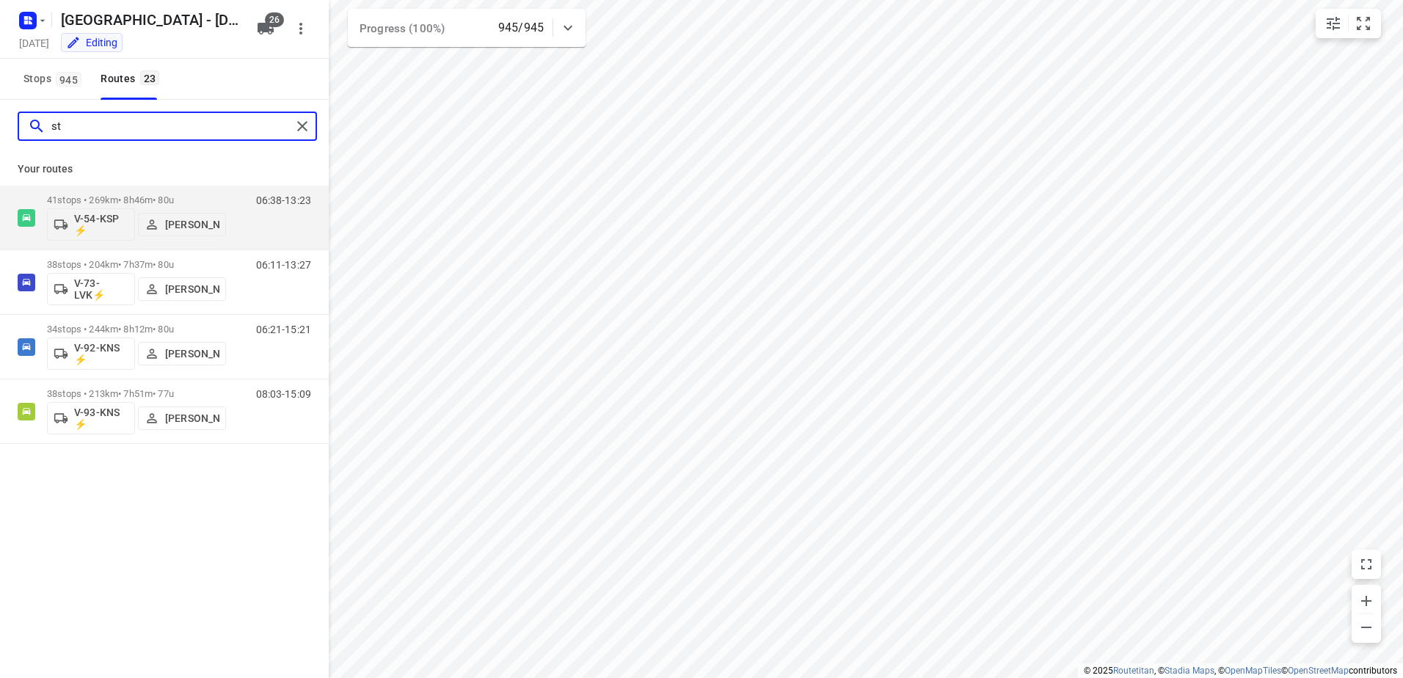
type input "ste"
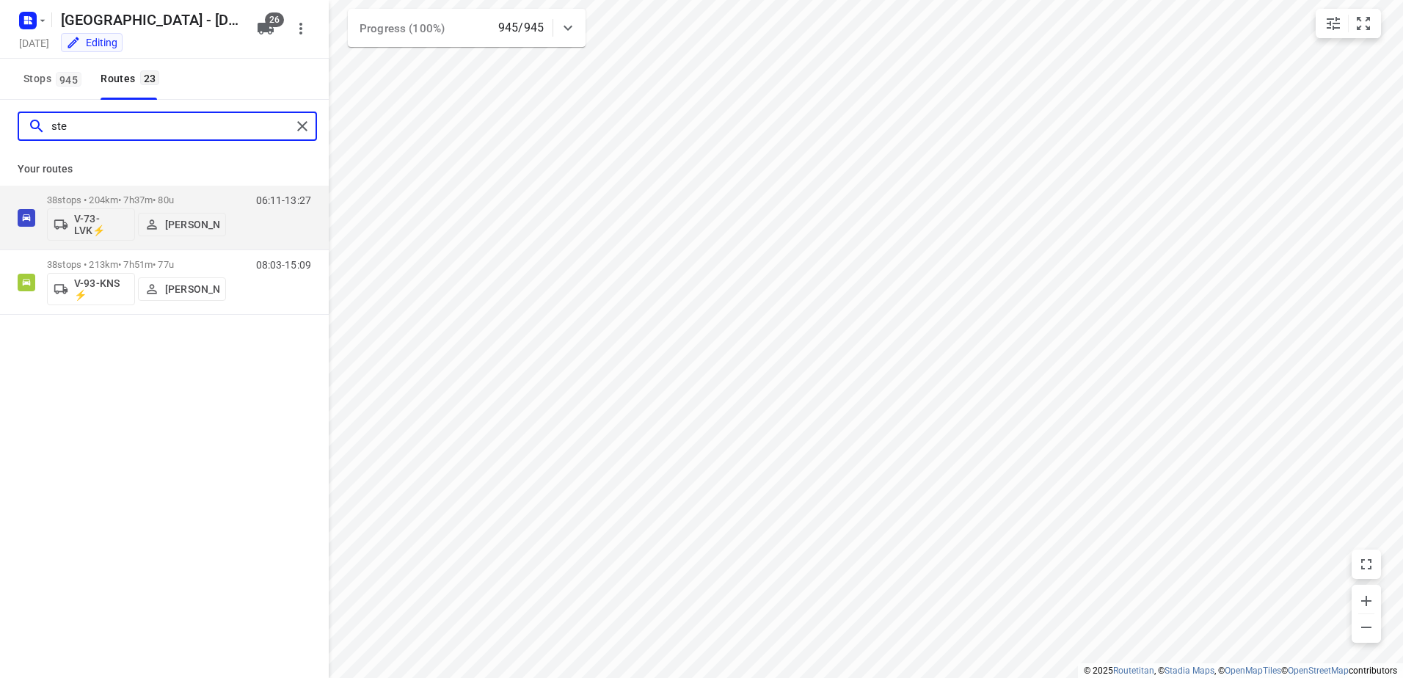
drag, startPoint x: 79, startPoint y: 131, endPoint x: 4, endPoint y: 129, distance: 74.1
click at [4, 129] on div "ste" at bounding box center [164, 126] width 329 height 53
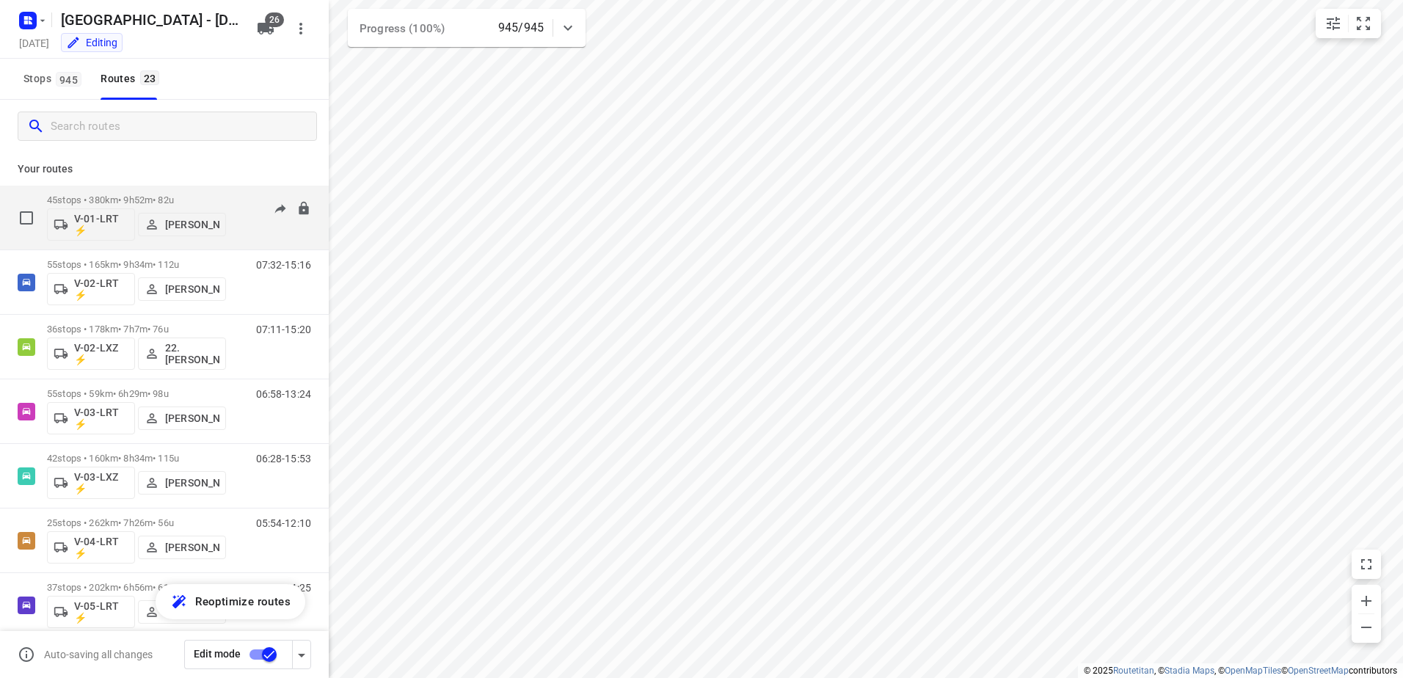
click at [179, 206] on div "V-01-LRT ⚡ [PERSON_NAME]" at bounding box center [136, 222] width 179 height 35
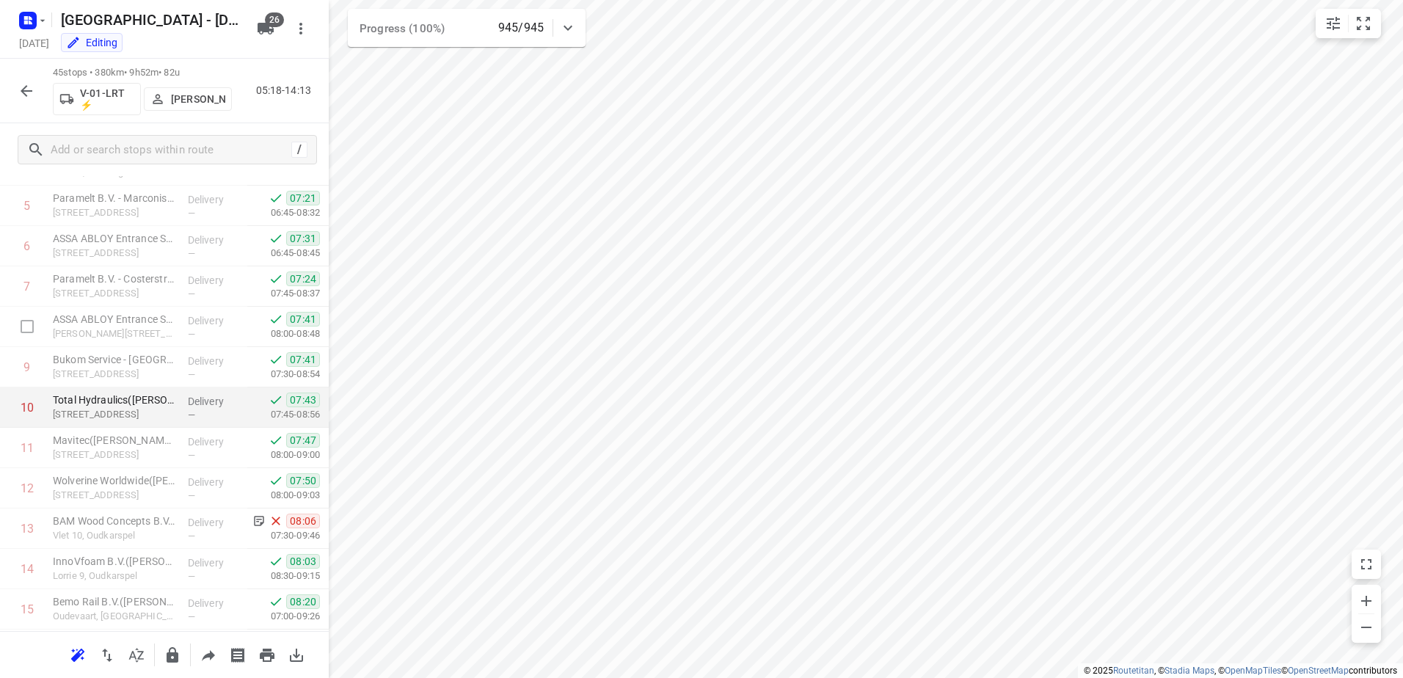
scroll to position [294, 0]
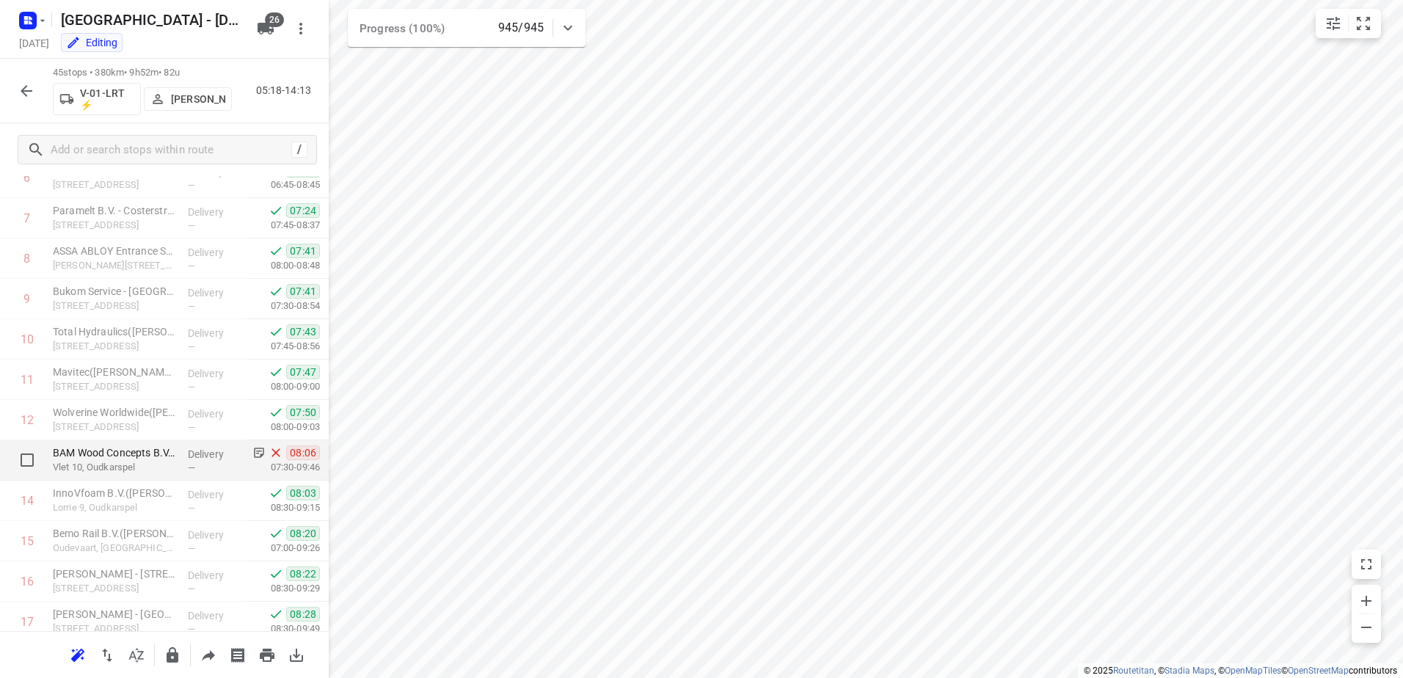
click at [197, 454] on p "Delivery" at bounding box center [215, 454] width 54 height 15
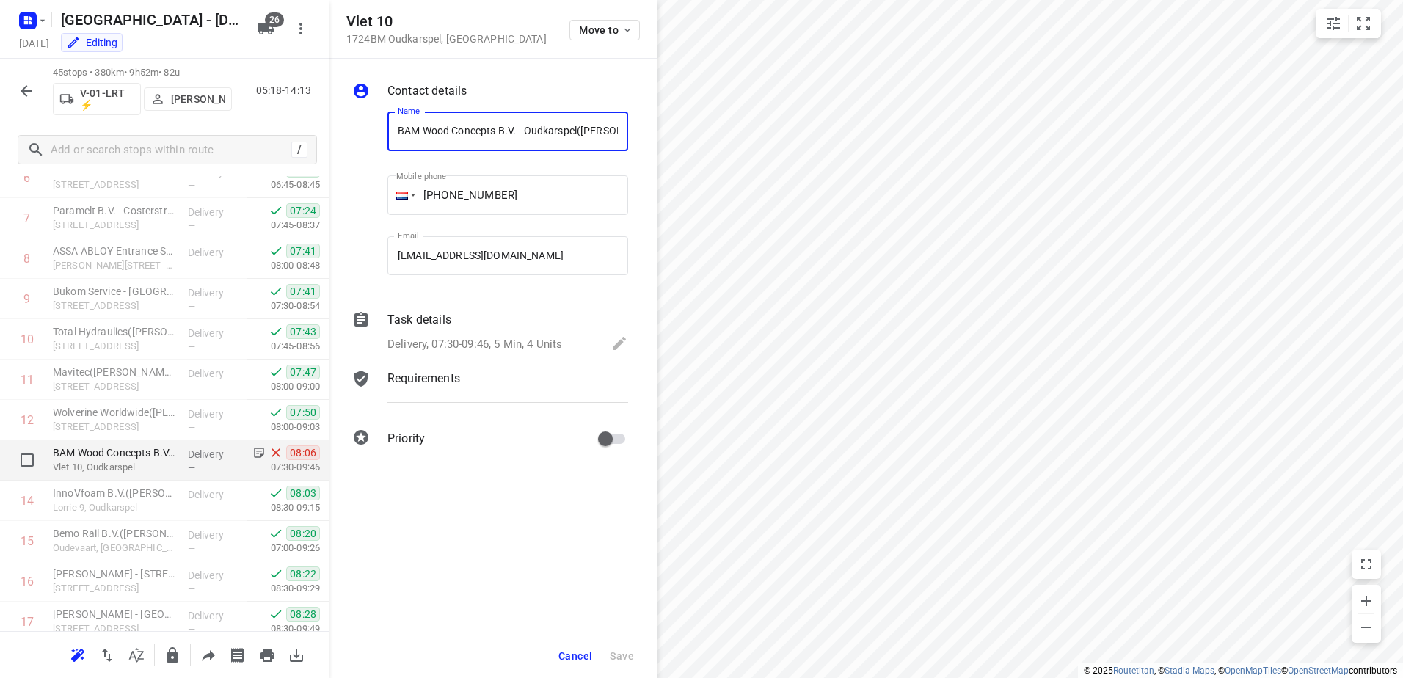
scroll to position [0, 19]
click at [420, 324] on p "Task details" at bounding box center [419, 320] width 64 height 18
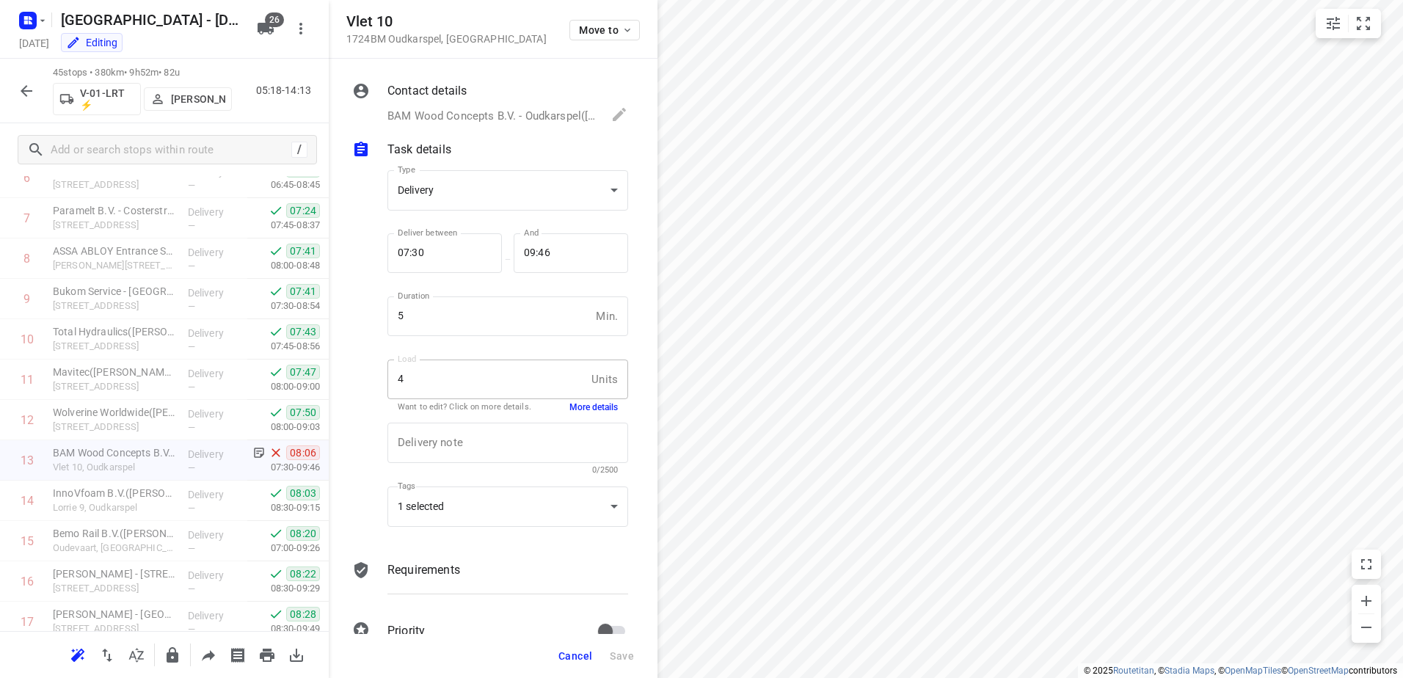
click at [580, 409] on button "More details" at bounding box center [593, 407] width 48 height 12
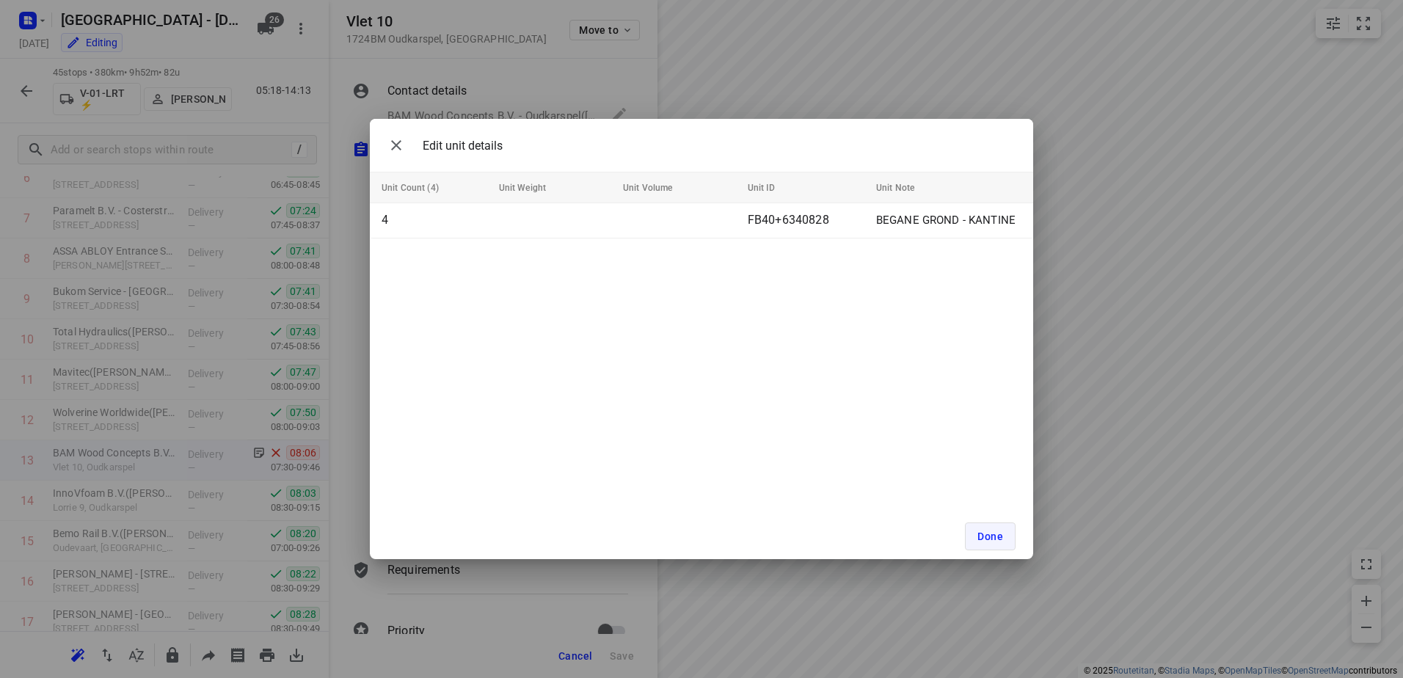
click at [995, 535] on span "Done" at bounding box center [990, 537] width 26 height 12
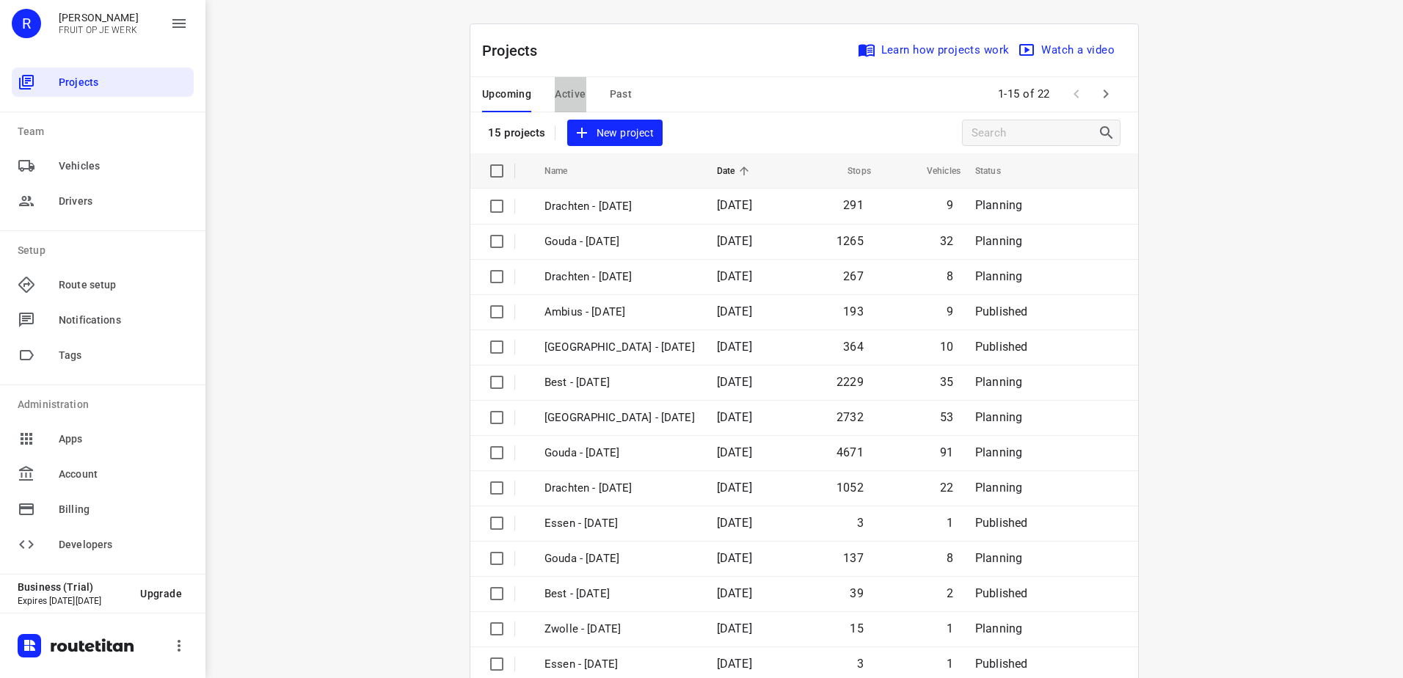
click at [555, 92] on span "Active" at bounding box center [570, 94] width 31 height 18
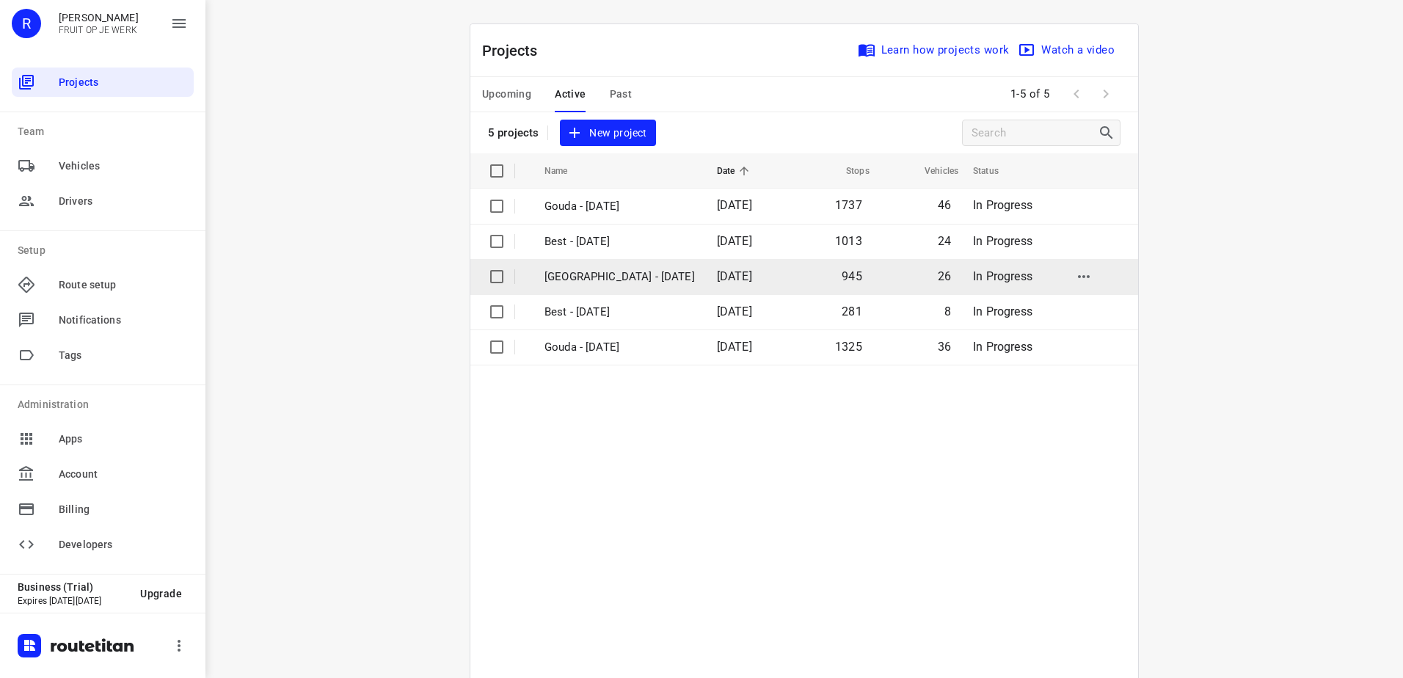
click at [630, 269] on p "[GEOGRAPHIC_DATA] - [DATE]" at bounding box center [619, 277] width 150 height 17
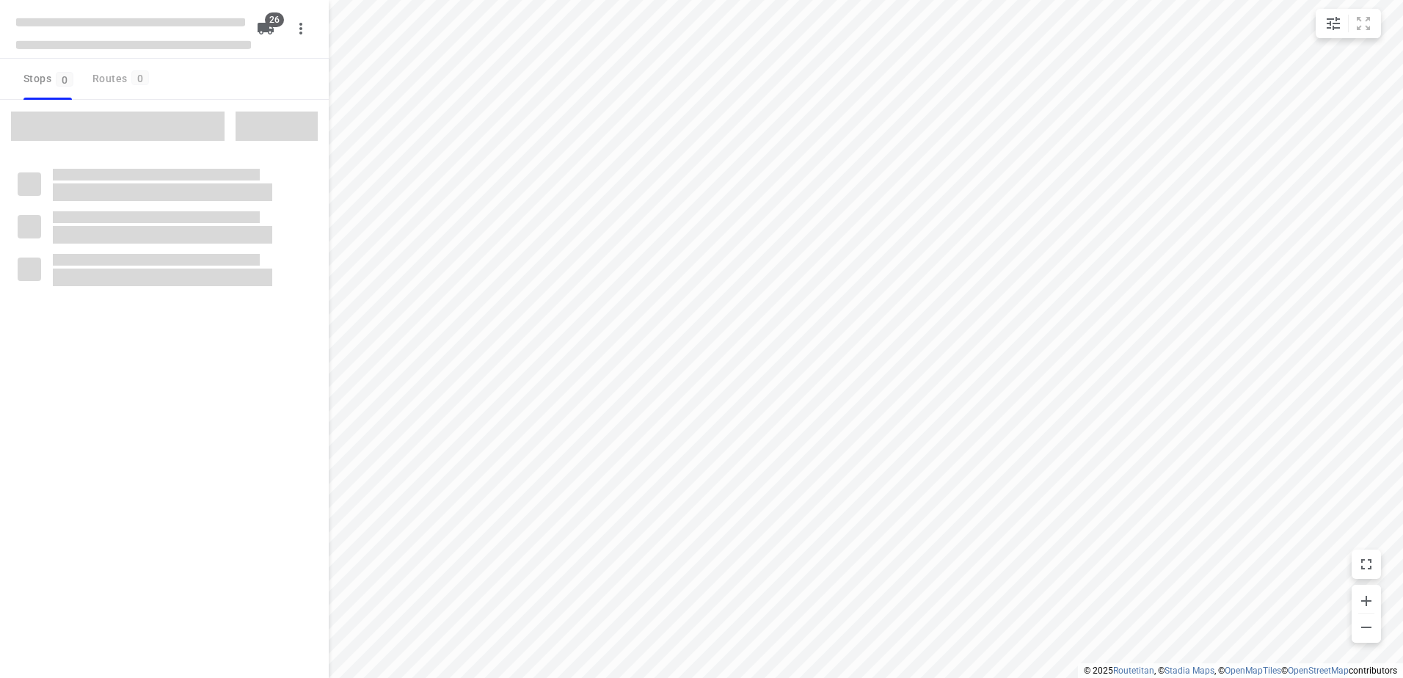
type input "distance"
